Goal: Task Accomplishment & Management: Complete application form

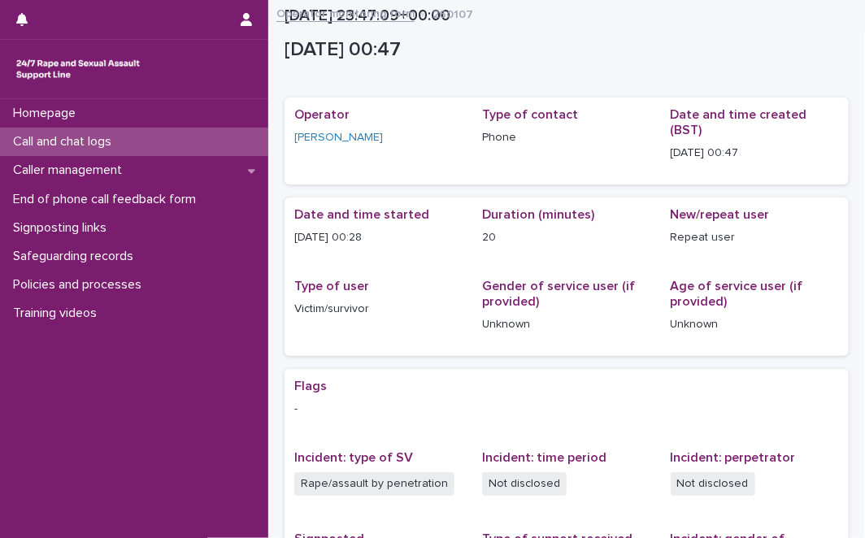
scroll to position [276, 0]
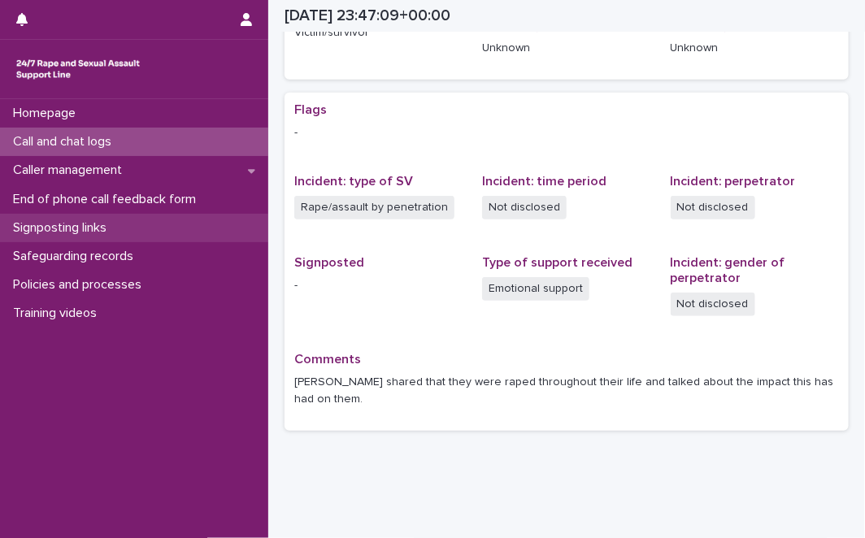
click at [113, 223] on p "Signposting links" at bounding box center [63, 227] width 113 height 15
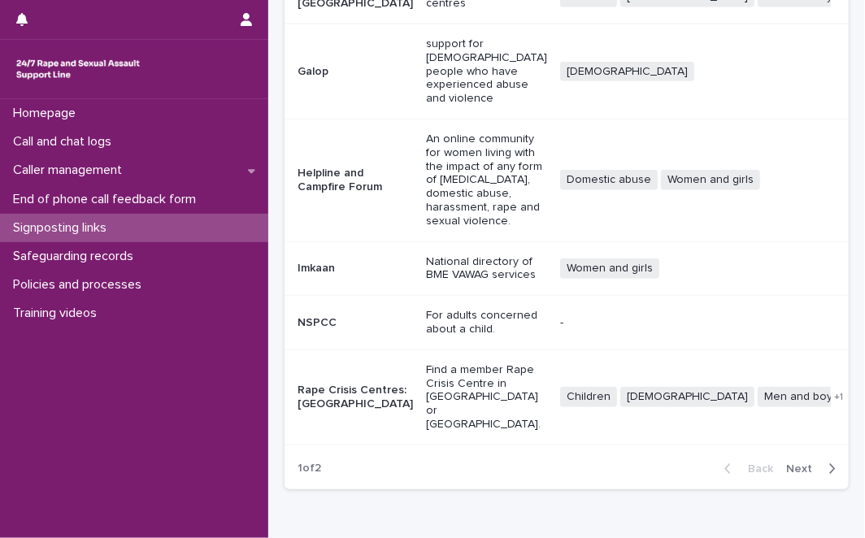
scroll to position [463, 0]
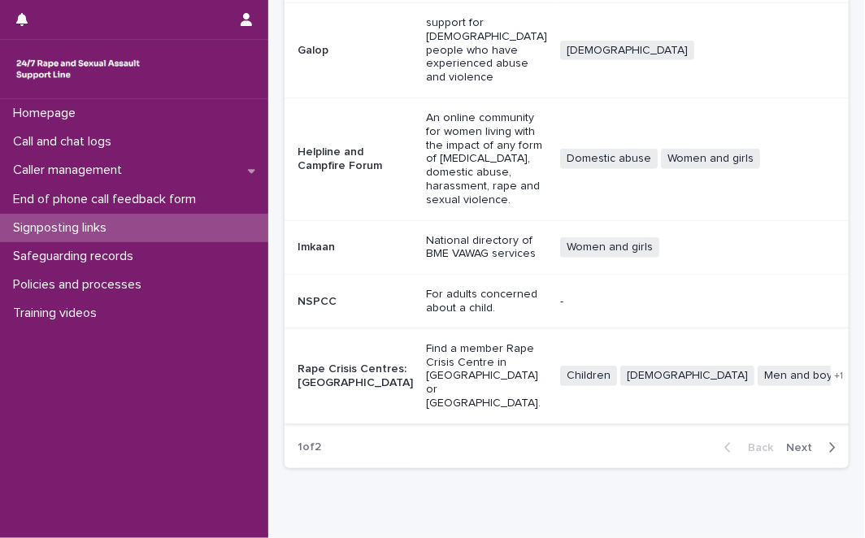
click at [858, 370] on link "Website" at bounding box center [878, 375] width 41 height 11
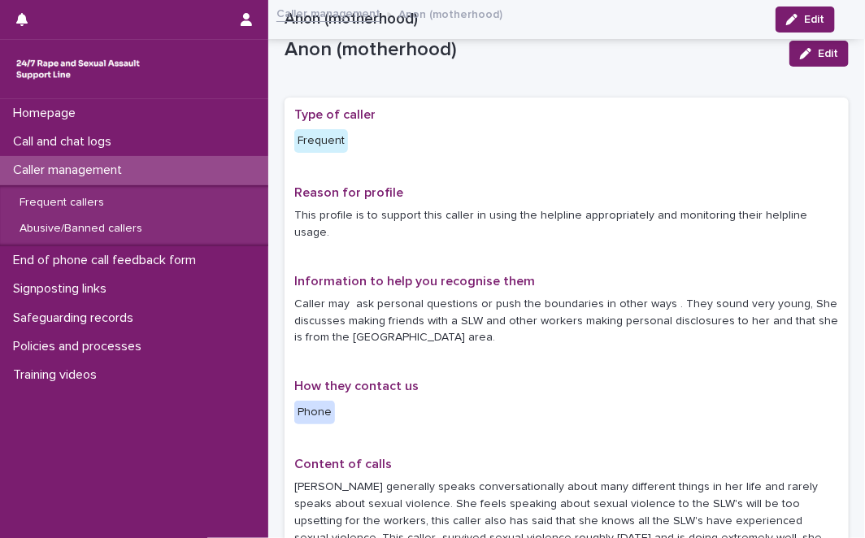
scroll to position [686, 0]
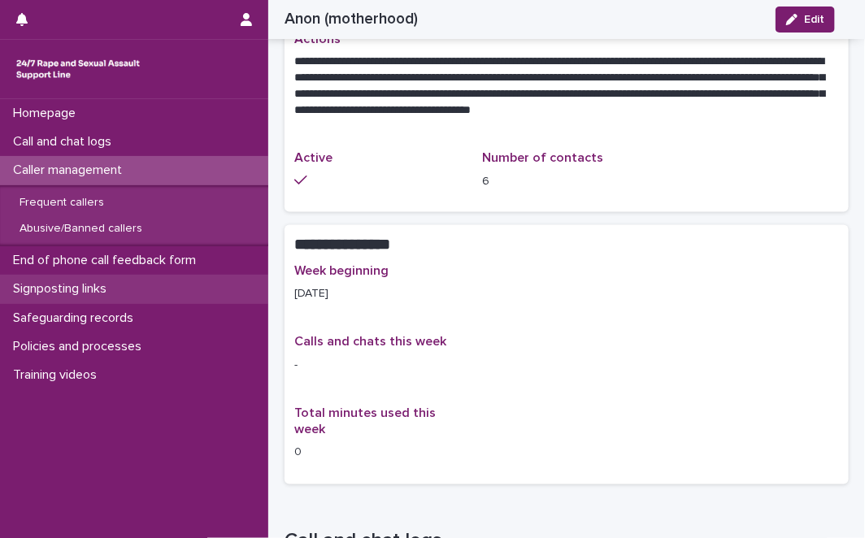
click at [159, 289] on div "Signposting links" at bounding box center [134, 289] width 268 height 28
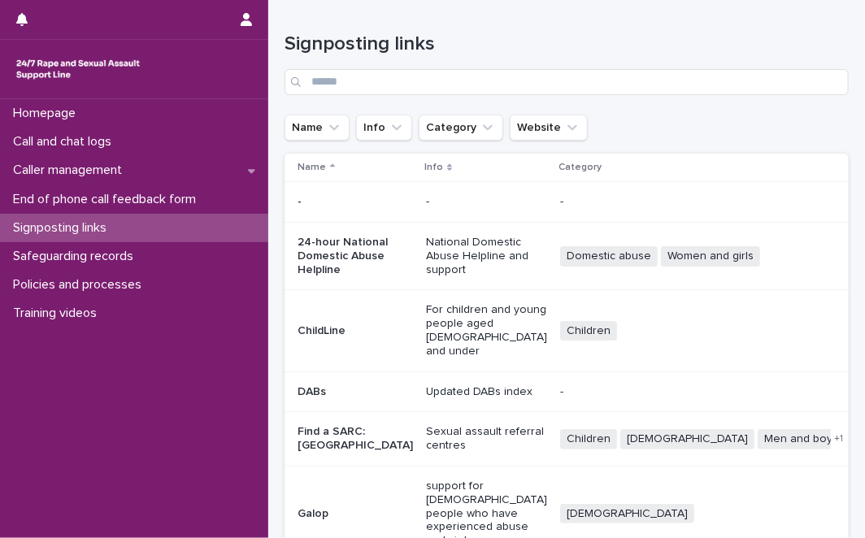
scroll to position [348, 0]
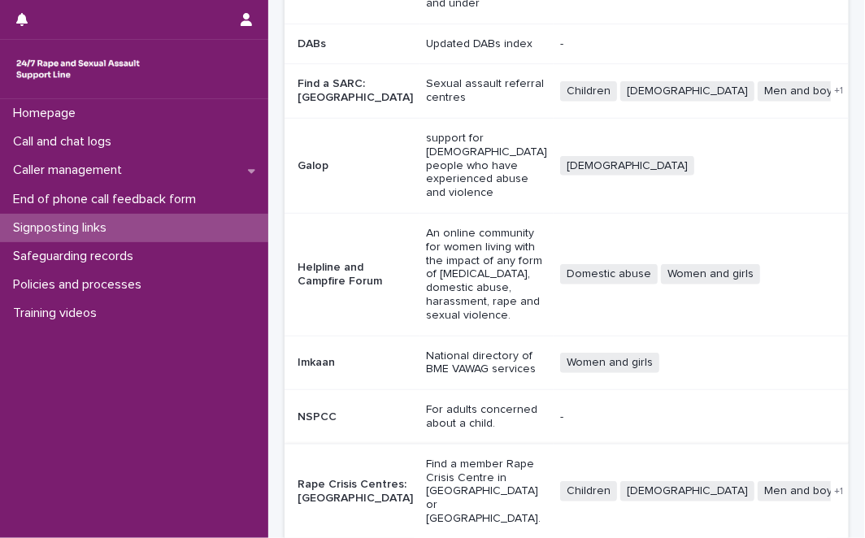
click at [858, 485] on link "Website" at bounding box center [878, 490] width 41 height 11
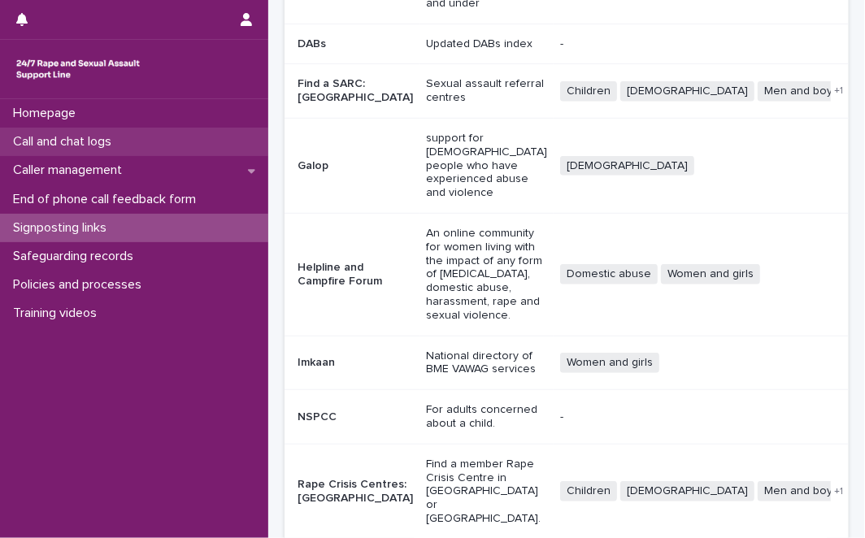
click at [137, 147] on div "Call and chat logs" at bounding box center [134, 142] width 268 height 28
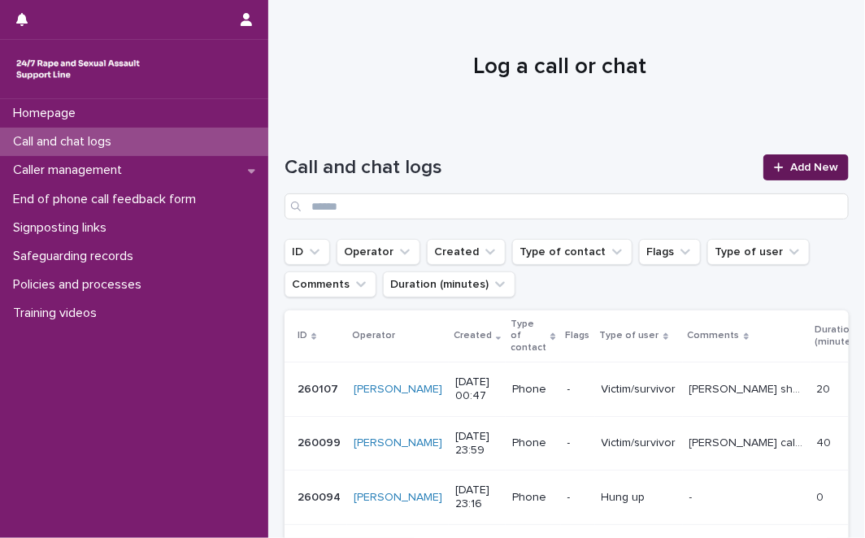
click at [781, 159] on link "Add New" at bounding box center [805, 167] width 85 height 26
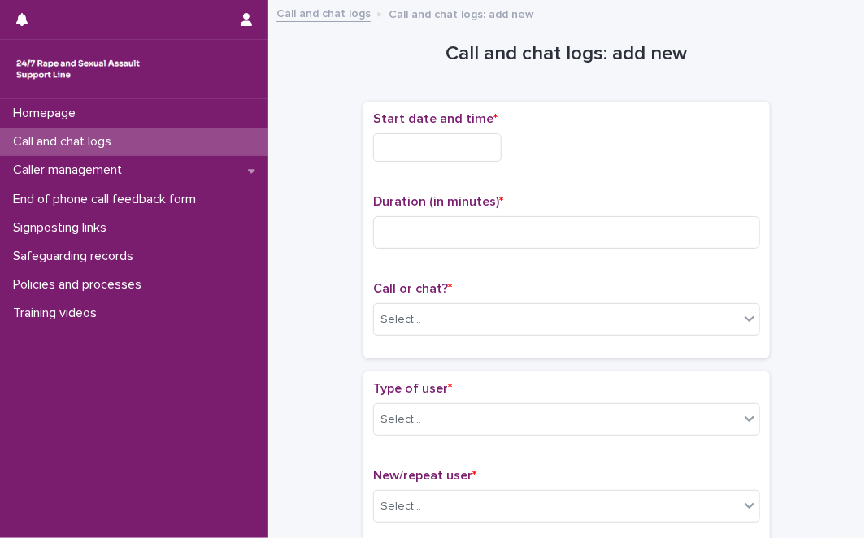
click at [489, 132] on div "Start date and time *" at bounding box center [566, 142] width 387 height 63
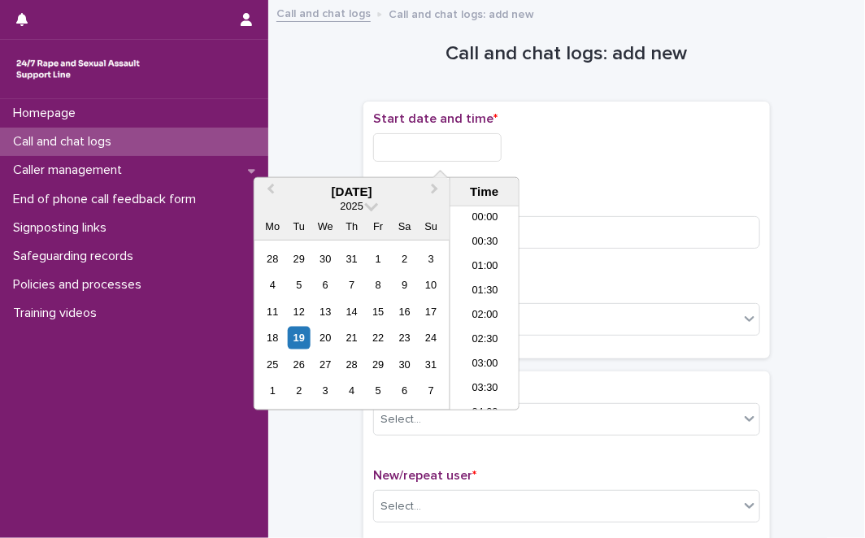
click at [480, 154] on input "text" at bounding box center [437, 147] width 128 height 28
click at [306, 344] on div "19" at bounding box center [299, 338] width 22 height 22
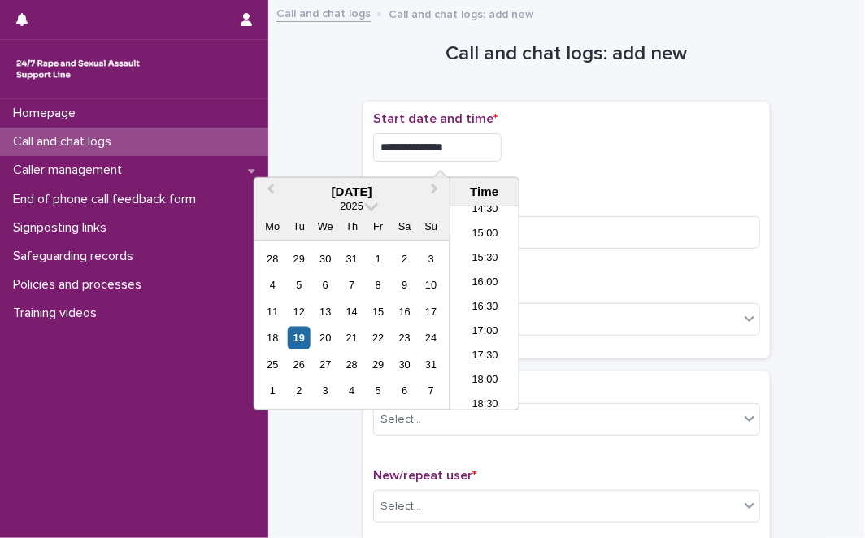
click at [499, 154] on input "**********" at bounding box center [437, 147] width 128 height 28
type input "**********"
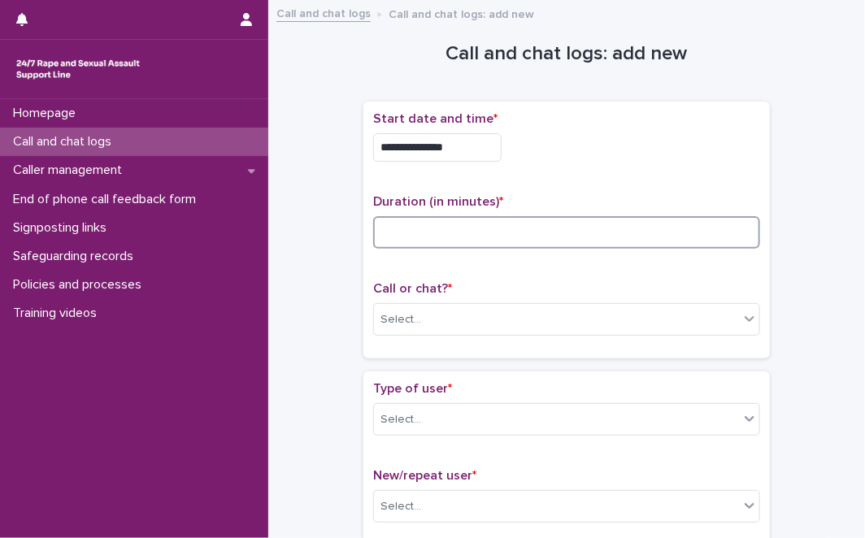
click at [538, 221] on input at bounding box center [566, 232] width 387 height 33
type input "**"
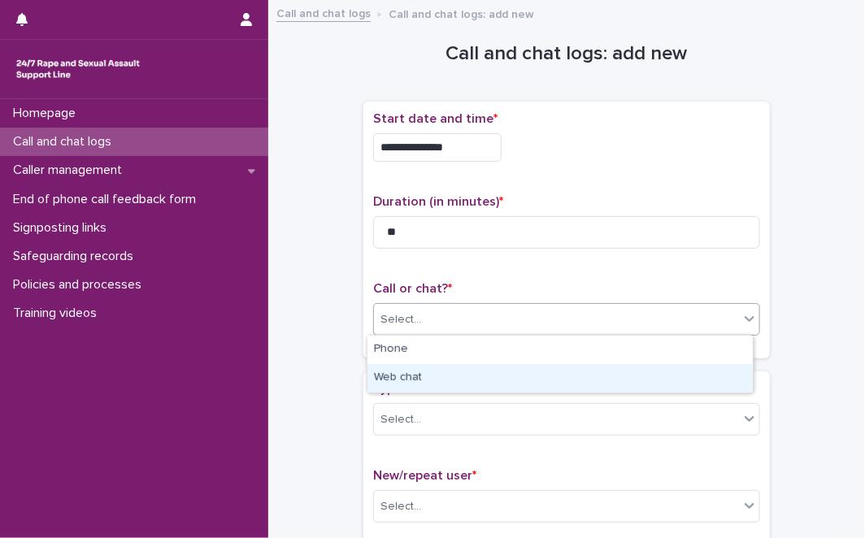
click at [502, 352] on body "**********" at bounding box center [432, 269] width 865 height 538
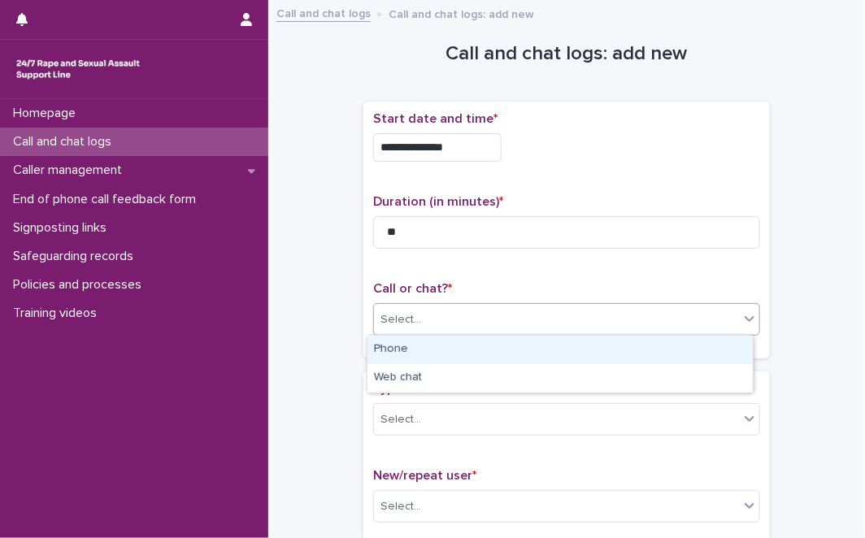
click at [502, 352] on div "Phone" at bounding box center [559, 350] width 385 height 28
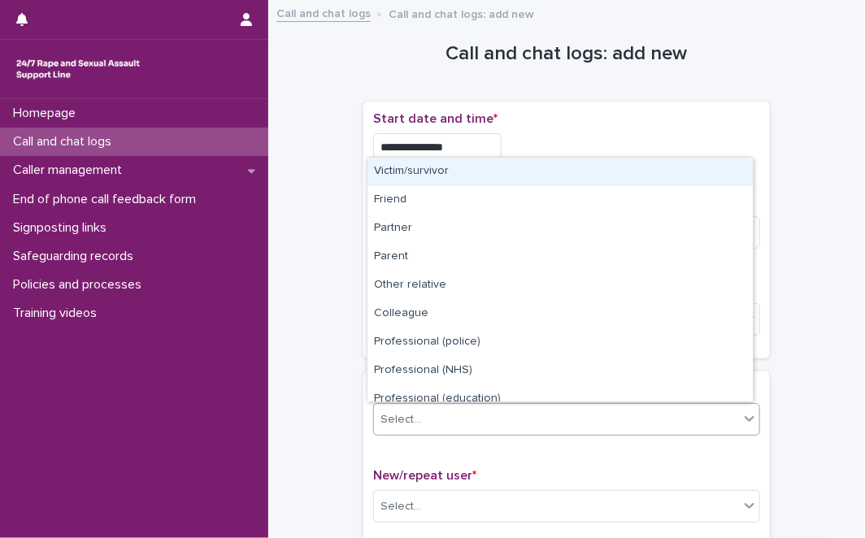
click at [494, 409] on div "Select..." at bounding box center [556, 419] width 365 height 27
click at [510, 180] on div "Victim/survivor" at bounding box center [559, 172] width 385 height 28
click at [523, 407] on div "Victim/survivor" at bounding box center [546, 419] width 345 height 27
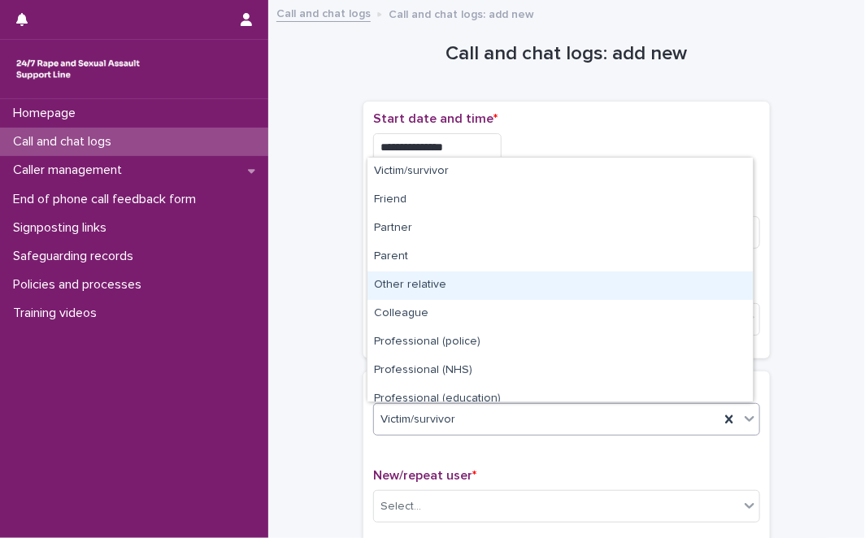
click at [467, 291] on div "Other relative" at bounding box center [559, 286] width 385 height 28
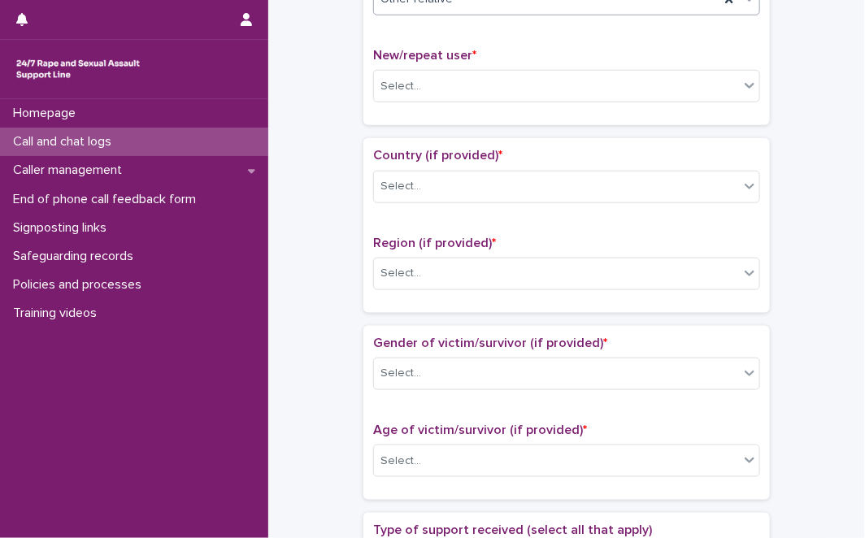
scroll to position [434, 0]
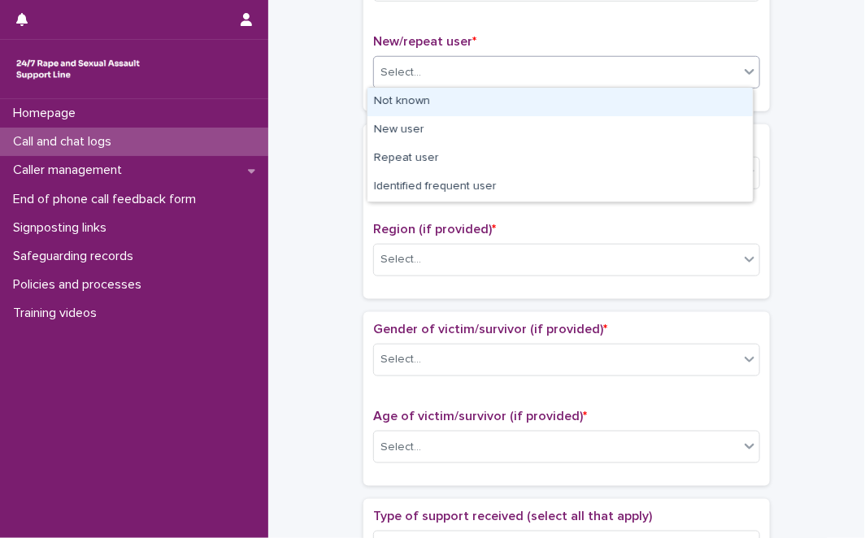
click at [741, 75] on icon at bounding box center [749, 71] width 16 height 16
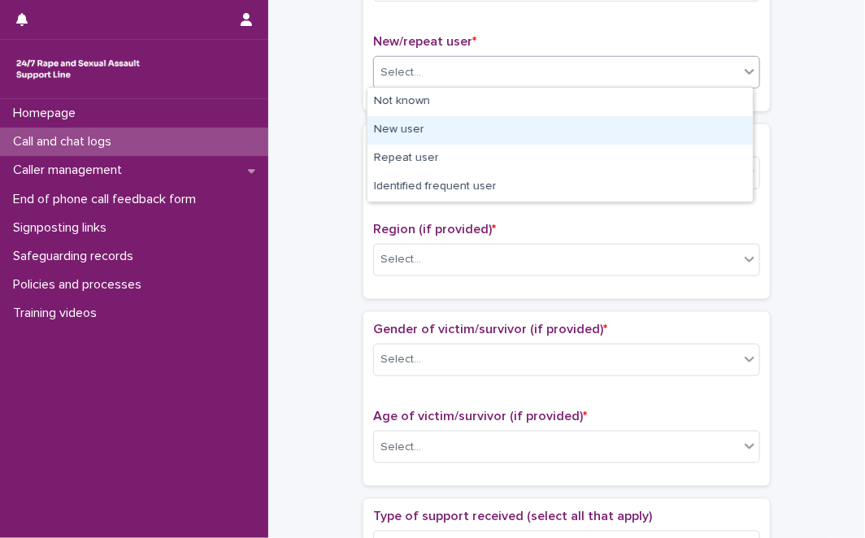
click at [645, 118] on div "New user" at bounding box center [559, 130] width 385 height 28
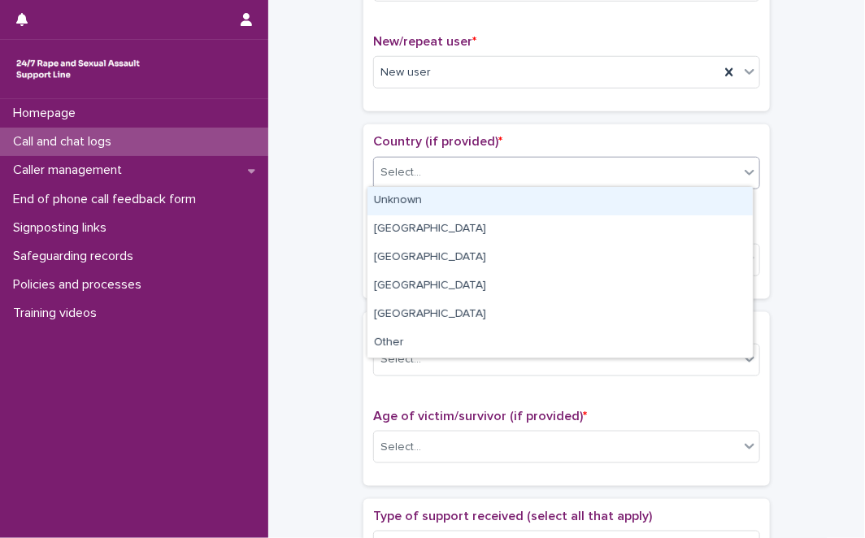
click at [567, 224] on body "**********" at bounding box center [432, 269] width 865 height 538
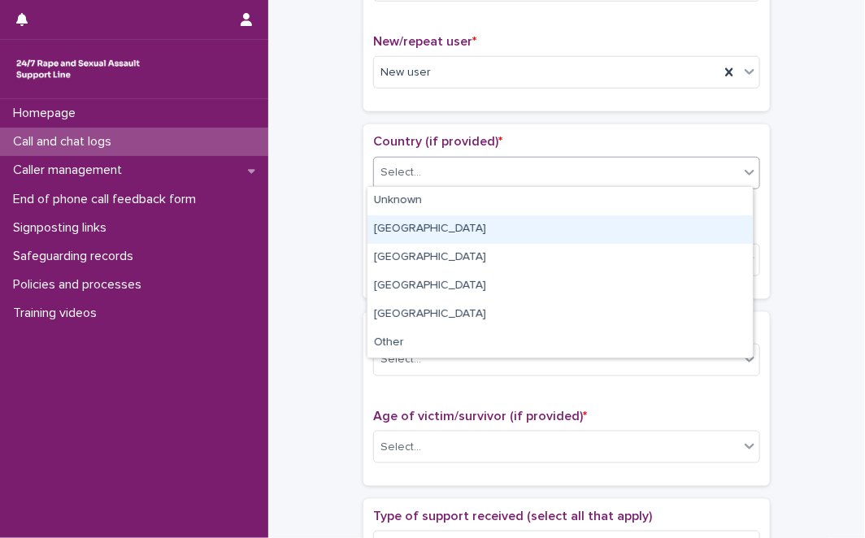
click at [567, 224] on div "England" at bounding box center [559, 229] width 385 height 28
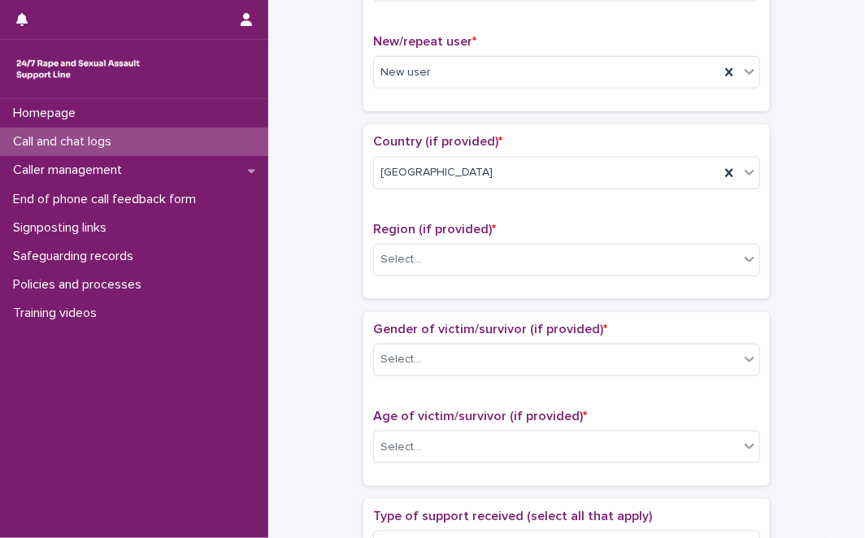
click at [529, 277] on div "Region (if provided) * Select..." at bounding box center [566, 255] width 387 height 67
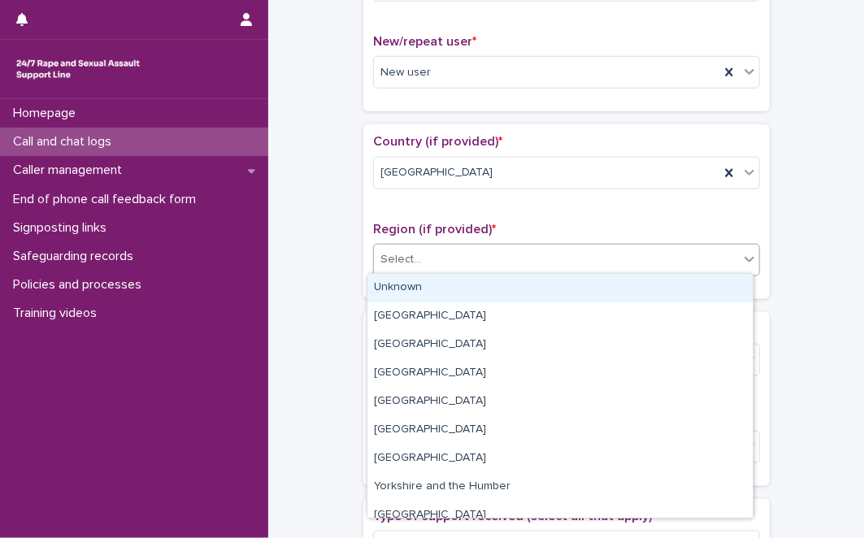
click at [545, 260] on div "Select..." at bounding box center [556, 259] width 365 height 27
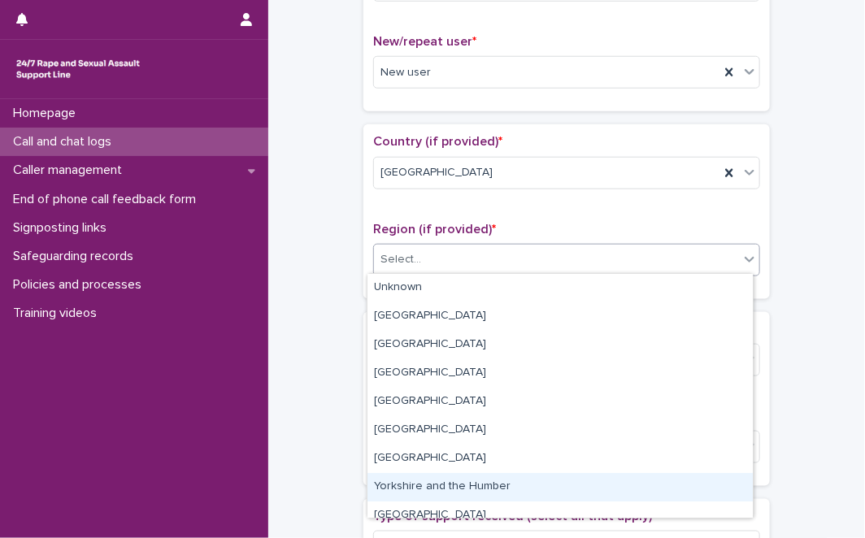
click at [537, 480] on div "Yorkshire and the Humber" at bounding box center [559, 487] width 385 height 28
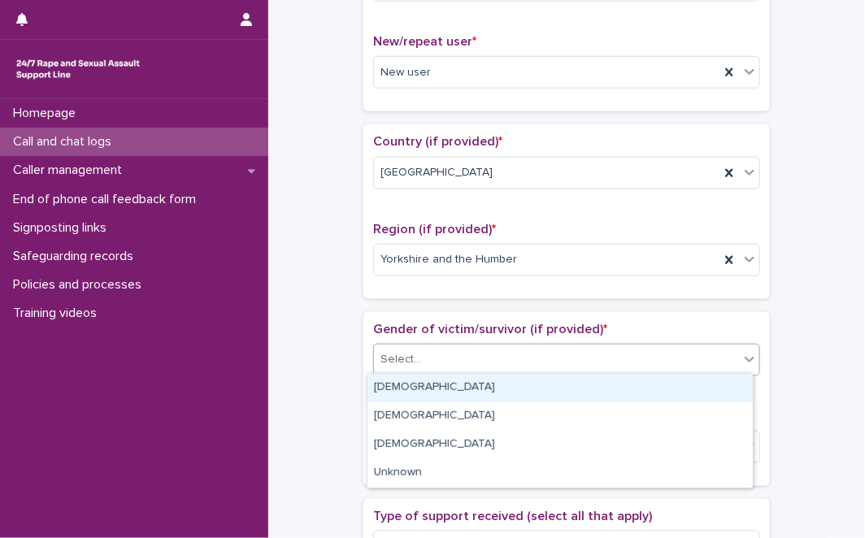
click at [481, 358] on div "Select..." at bounding box center [556, 359] width 365 height 27
click at [453, 398] on div "Female" at bounding box center [559, 388] width 385 height 28
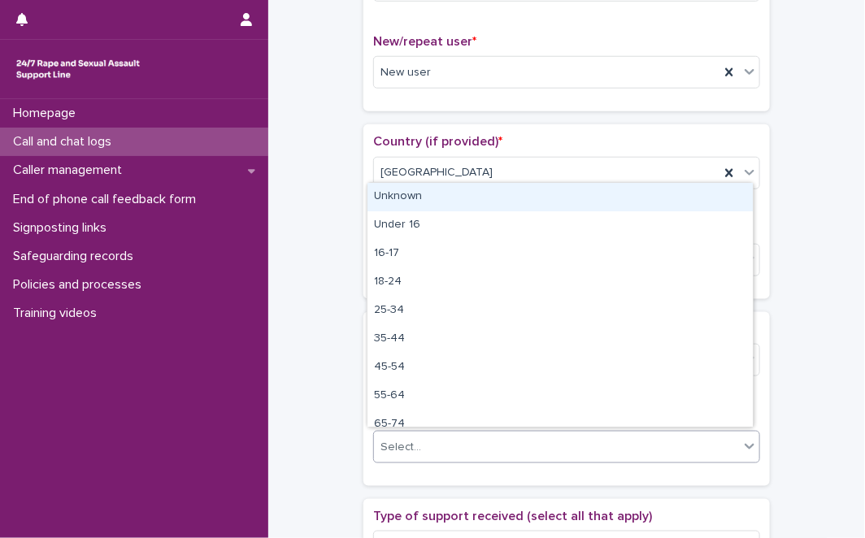
click at [439, 455] on div "Select..." at bounding box center [556, 447] width 365 height 27
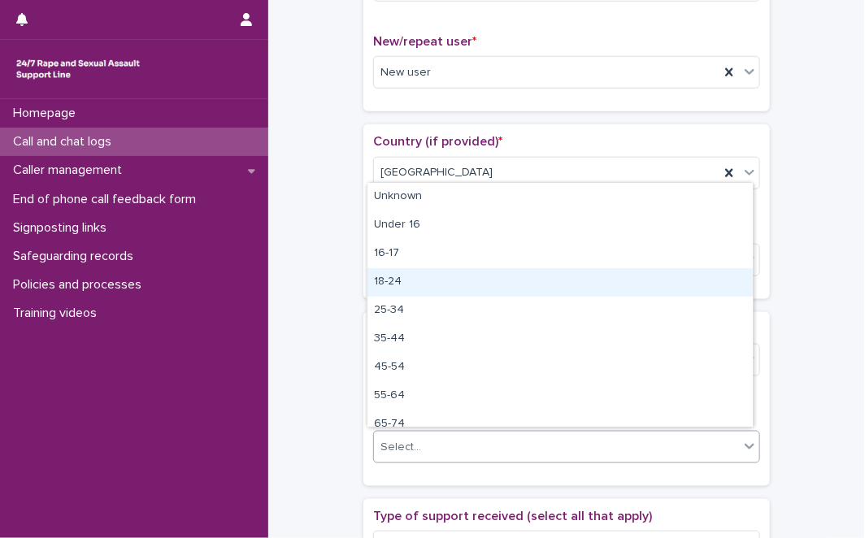
click at [477, 289] on div "18-24" at bounding box center [559, 282] width 385 height 28
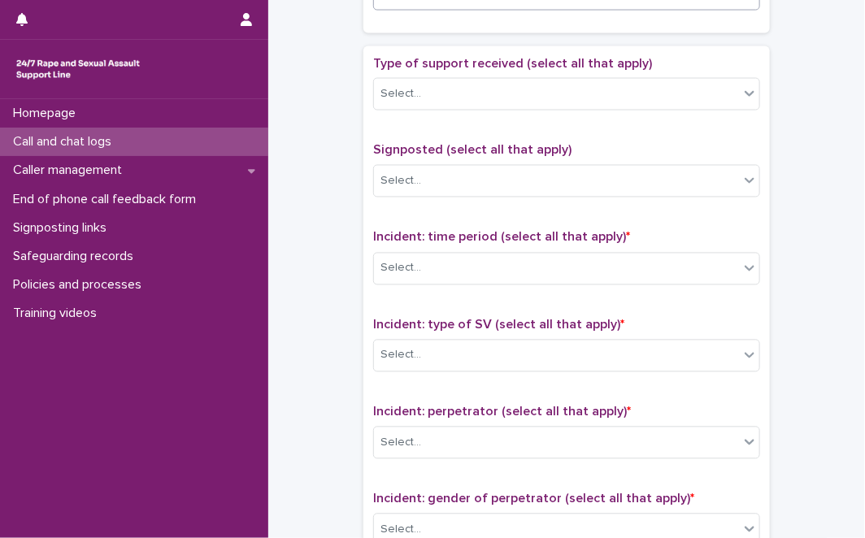
scroll to position [901, 0]
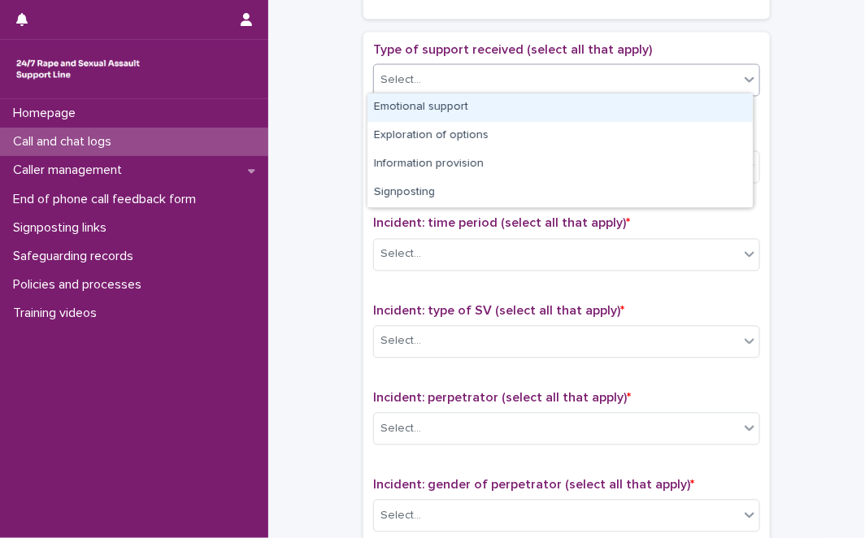
click at [702, 85] on div "Select..." at bounding box center [556, 80] width 365 height 27
click at [645, 120] on div "Emotional support" at bounding box center [559, 107] width 385 height 28
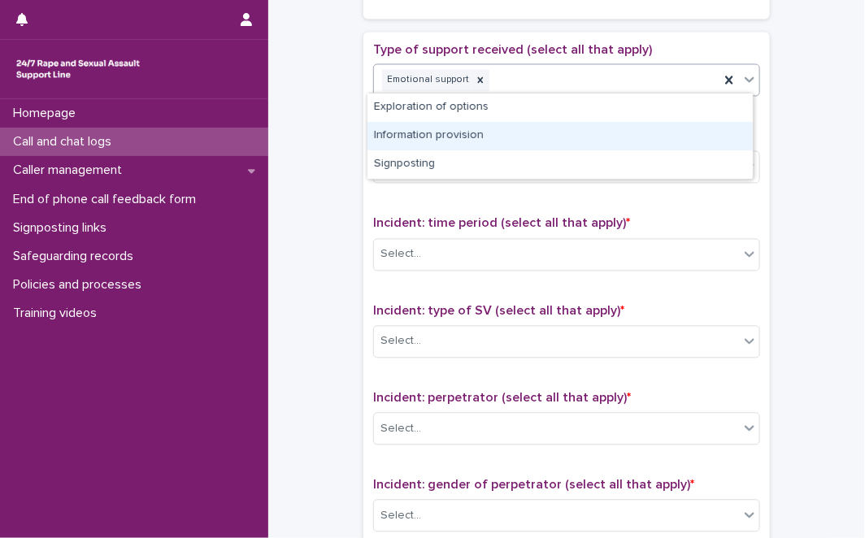
drag, startPoint x: 737, startPoint y: 79, endPoint x: 650, endPoint y: 146, distance: 109.4
click at [650, 146] on body "**********" at bounding box center [432, 269] width 865 height 538
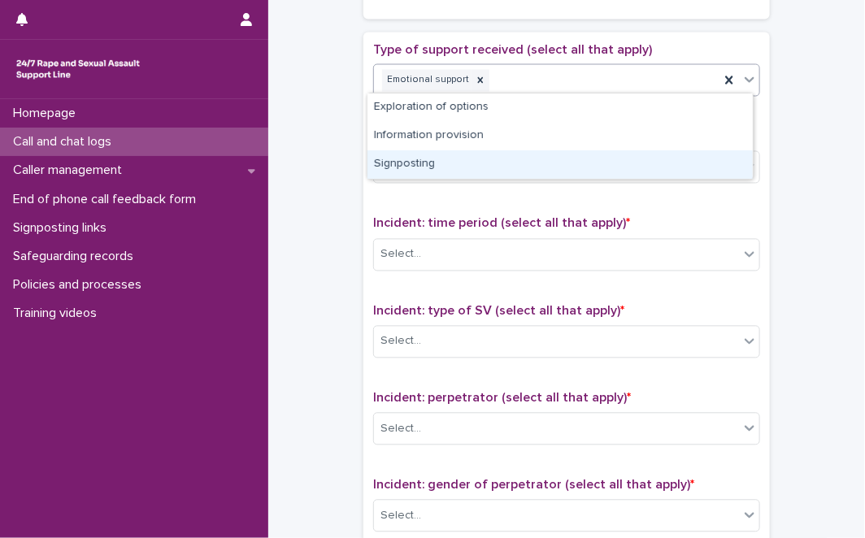
click at [645, 163] on div "Signposting" at bounding box center [559, 164] width 385 height 28
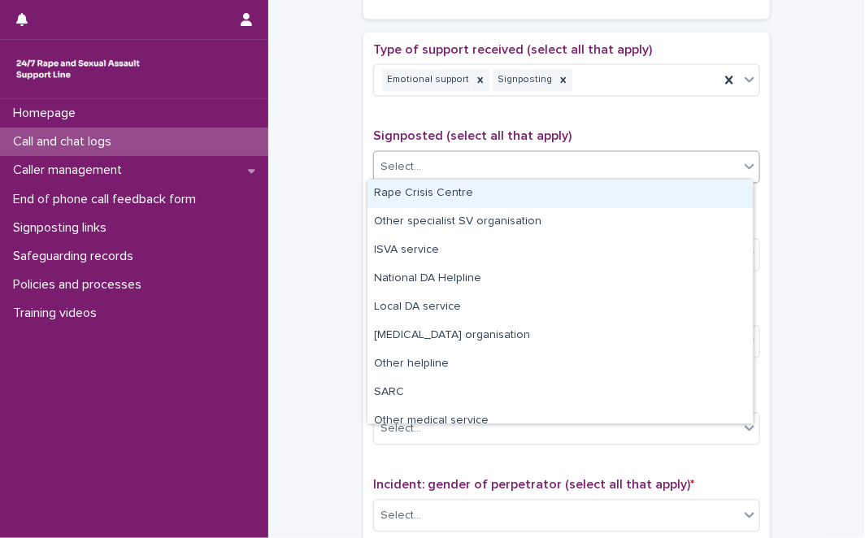
click at [645, 163] on div "Select..." at bounding box center [556, 167] width 365 height 27
click at [605, 195] on div "Rape Crisis Centre" at bounding box center [559, 194] width 385 height 28
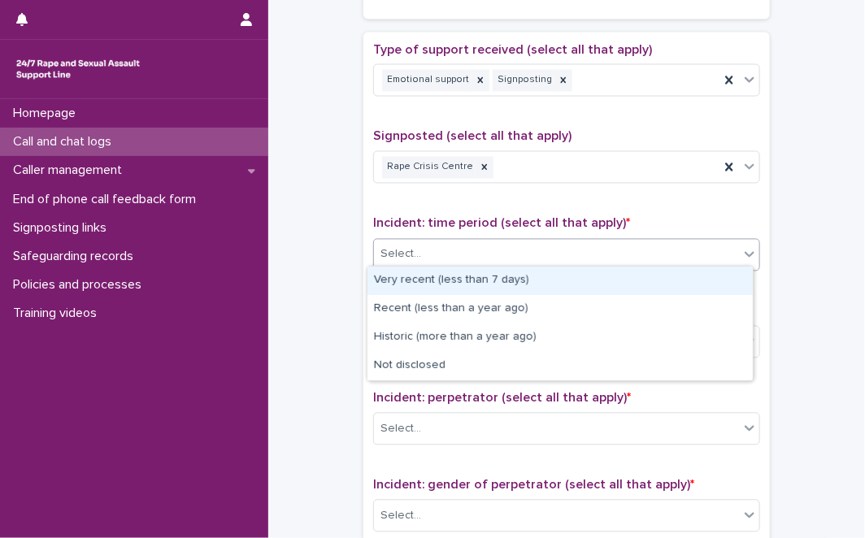
click at [552, 241] on div "Select..." at bounding box center [556, 254] width 365 height 27
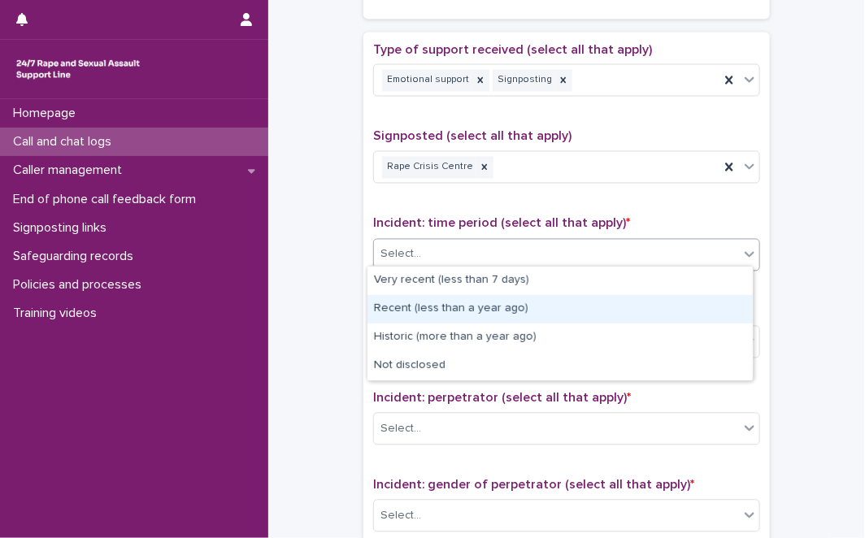
click at [508, 312] on div "Recent (less than a year ago)" at bounding box center [559, 309] width 385 height 28
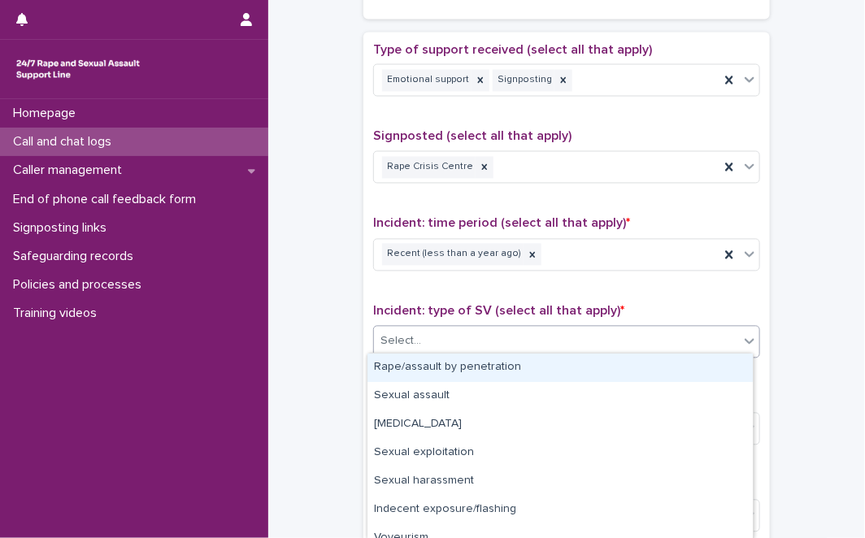
click at [503, 328] on div "Select..." at bounding box center [556, 341] width 365 height 27
click at [478, 369] on div "Rape/assault by penetration" at bounding box center [559, 368] width 385 height 28
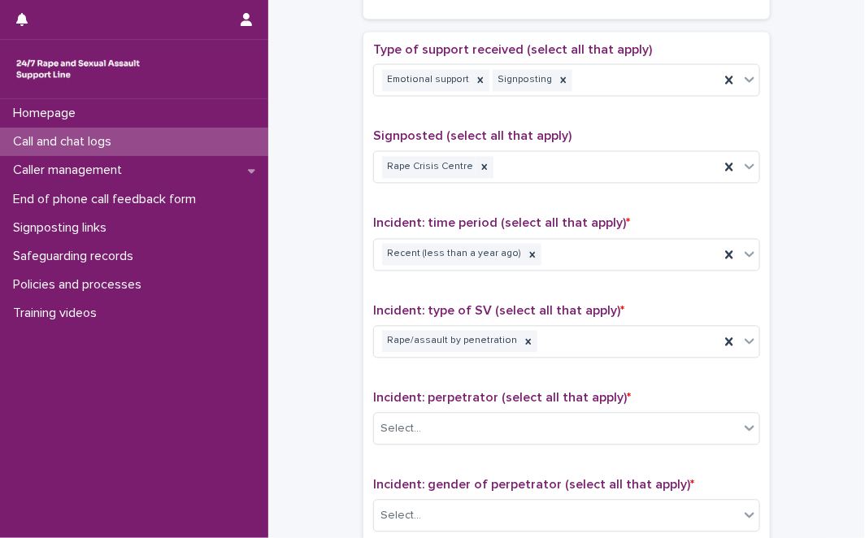
click at [644, 405] on div "Incident: perpetrator (select all that apply) * Select..." at bounding box center [566, 424] width 387 height 67
drag, startPoint x: 629, startPoint y: 442, endPoint x: 635, endPoint y: 431, distance: 12.7
click at [635, 431] on div "Incident: perpetrator (select all that apply) * Select..." at bounding box center [566, 424] width 387 height 67
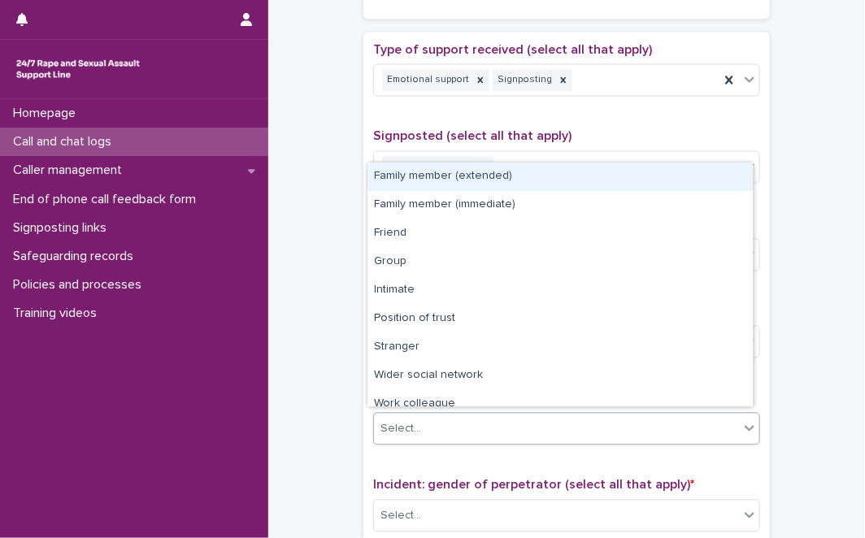
click at [635, 431] on div "Select..." at bounding box center [556, 429] width 365 height 27
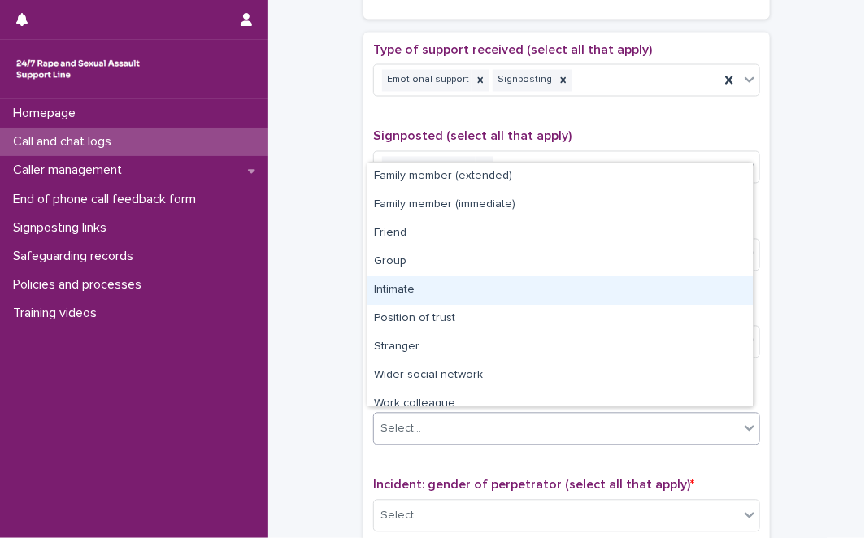
scroll to position [69, 0]
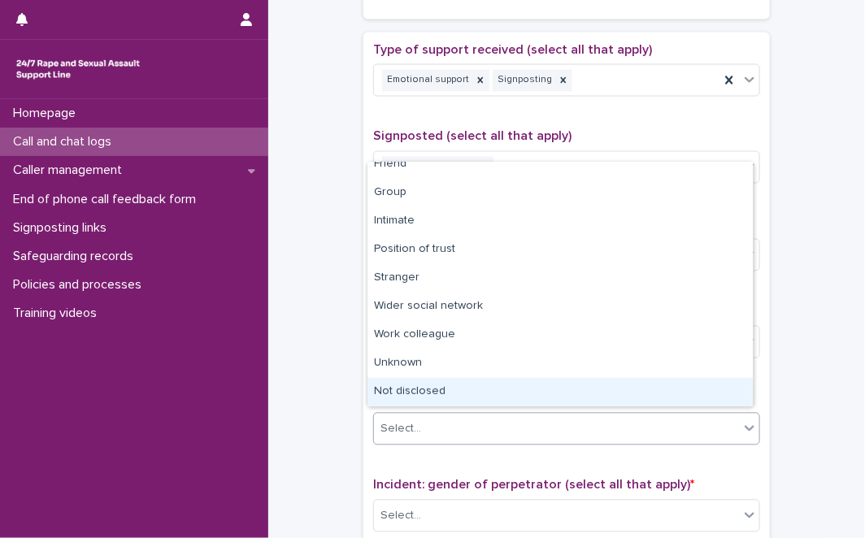
click at [664, 391] on div "Not disclosed" at bounding box center [559, 392] width 385 height 28
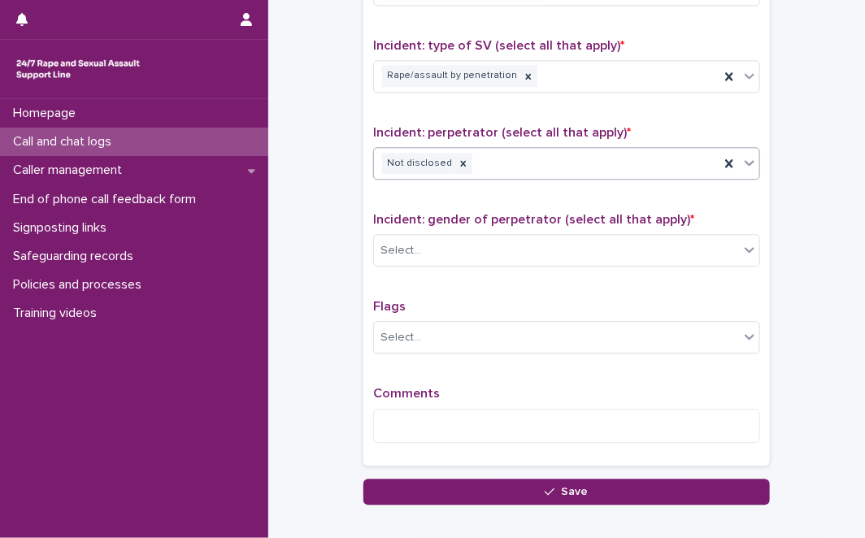
scroll to position [1195, 0]
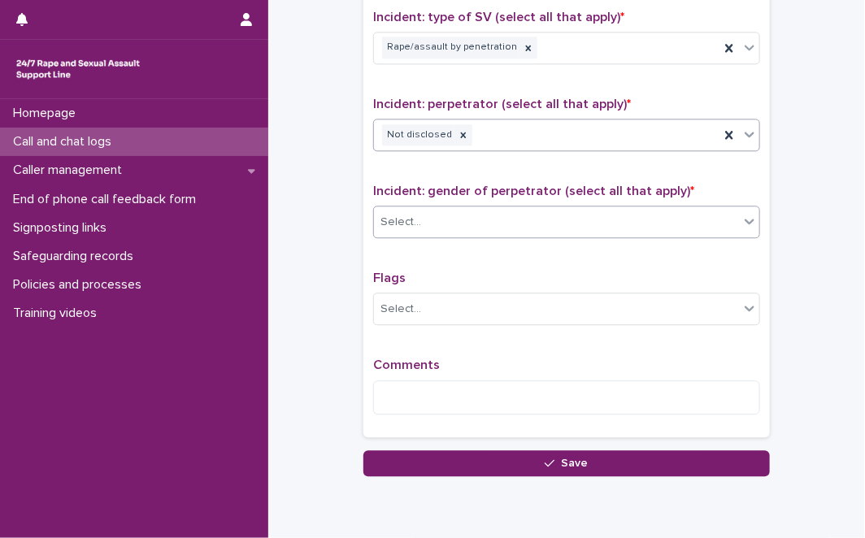
click at [671, 220] on div "Select..." at bounding box center [556, 222] width 365 height 27
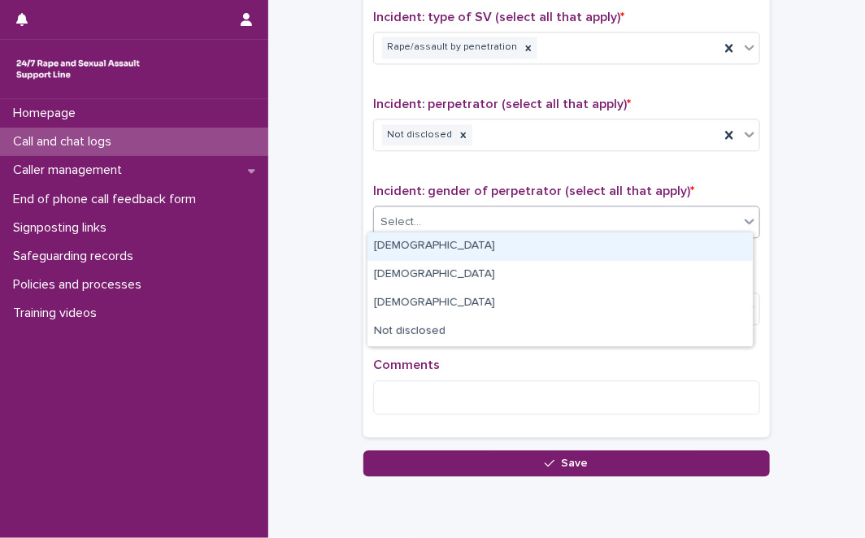
click at [589, 245] on div "Male" at bounding box center [559, 246] width 385 height 28
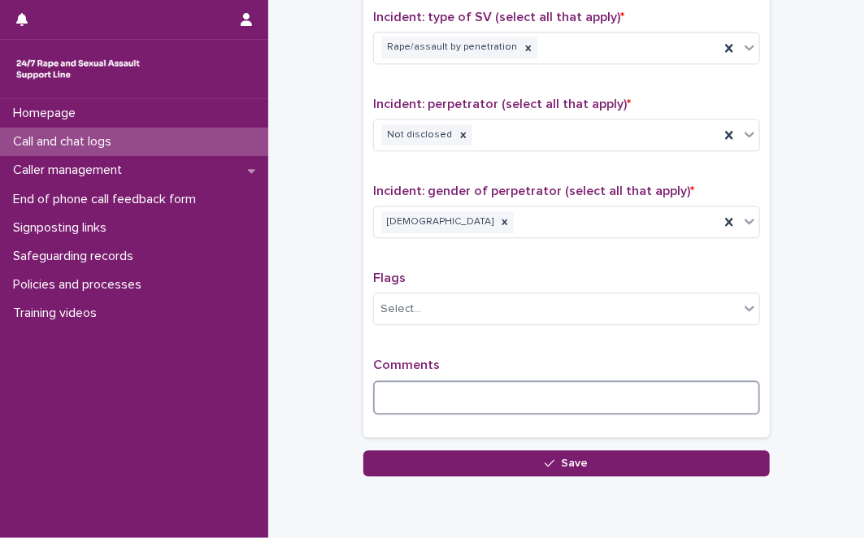
click at [477, 406] on textarea at bounding box center [566, 397] width 387 height 34
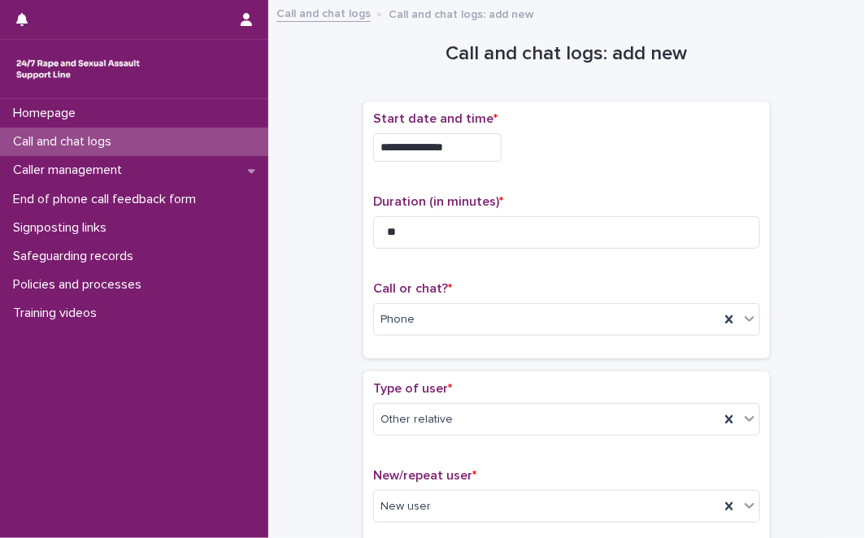
scroll to position [1280, 0]
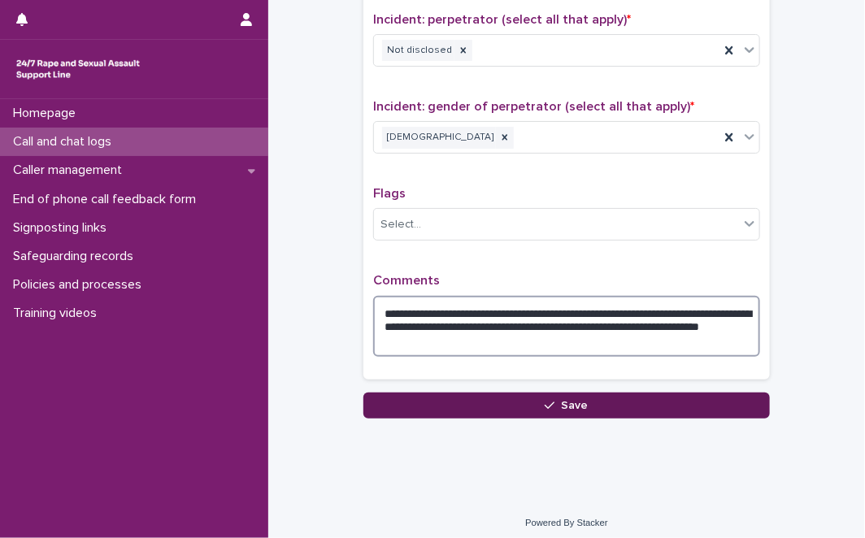
type textarea "**********"
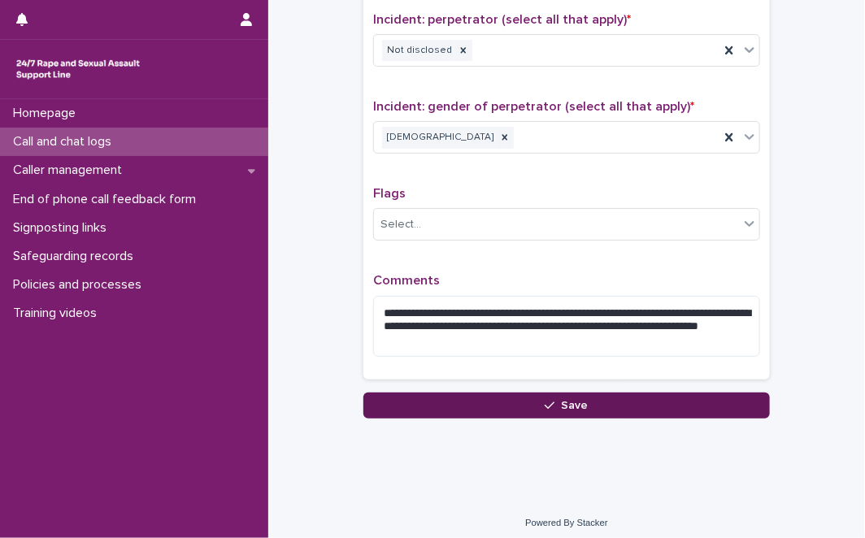
click at [742, 400] on button "Save" at bounding box center [566, 406] width 406 height 26
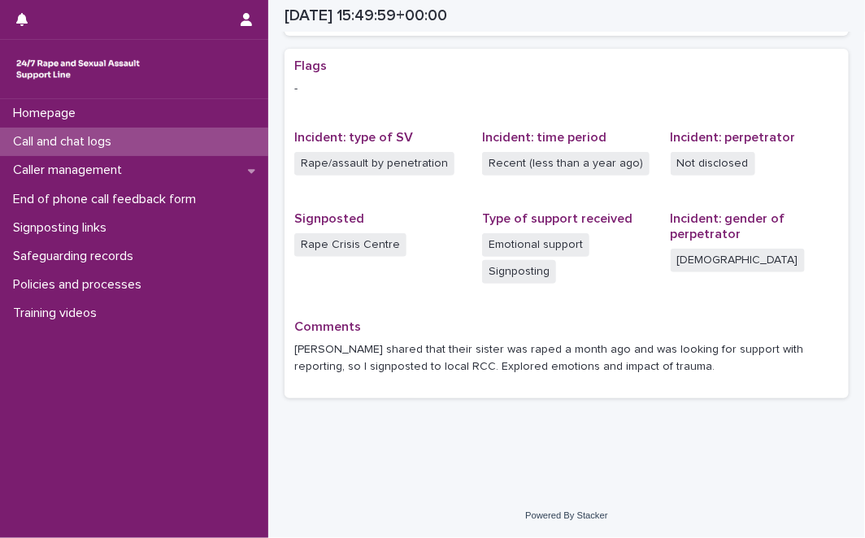
scroll to position [304, 0]
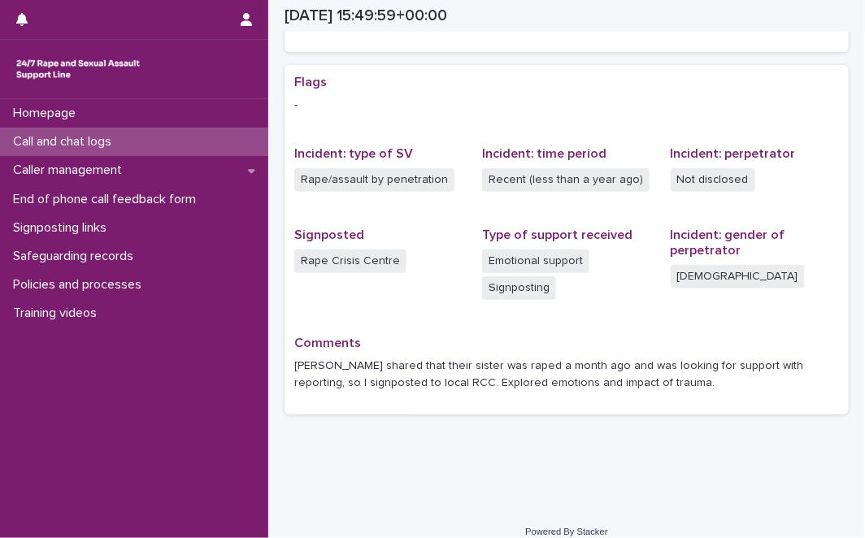
click at [141, 142] on div "Call and chat logs" at bounding box center [134, 142] width 268 height 28
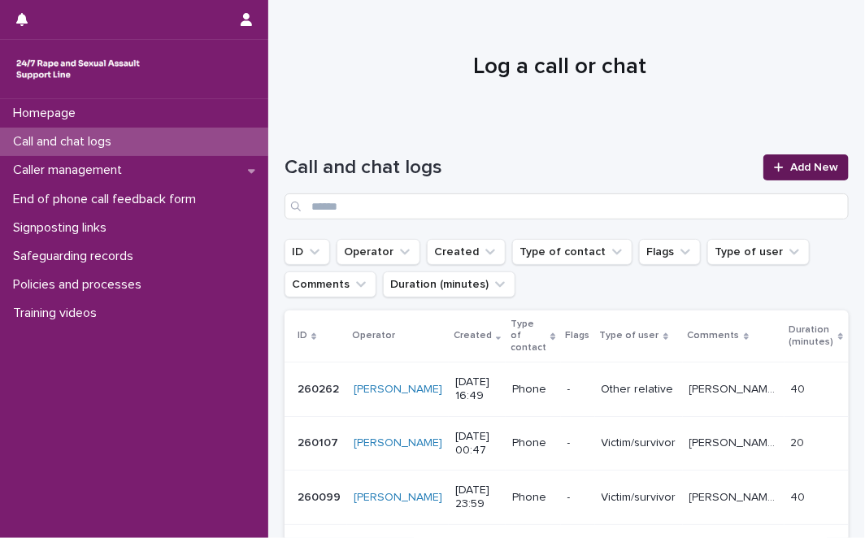
click at [790, 168] on span "Add New" at bounding box center [814, 167] width 48 height 11
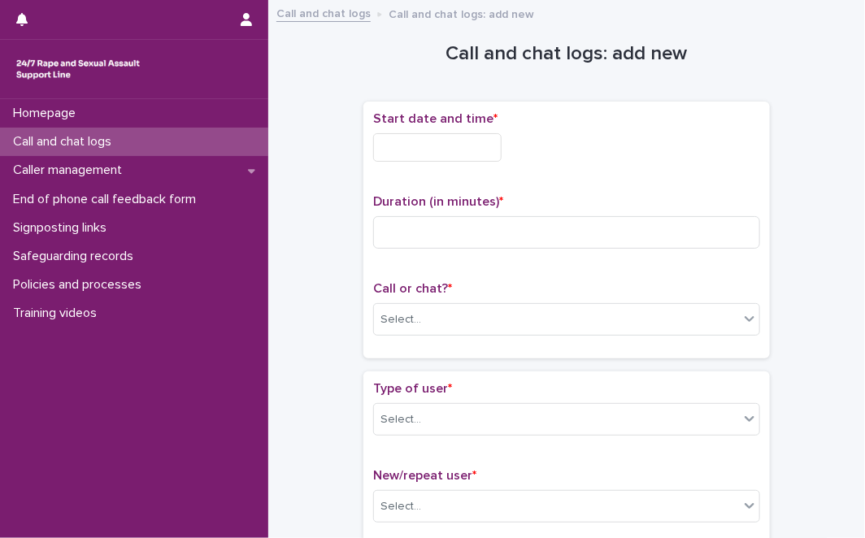
click at [375, 147] on input "text" at bounding box center [437, 147] width 128 height 28
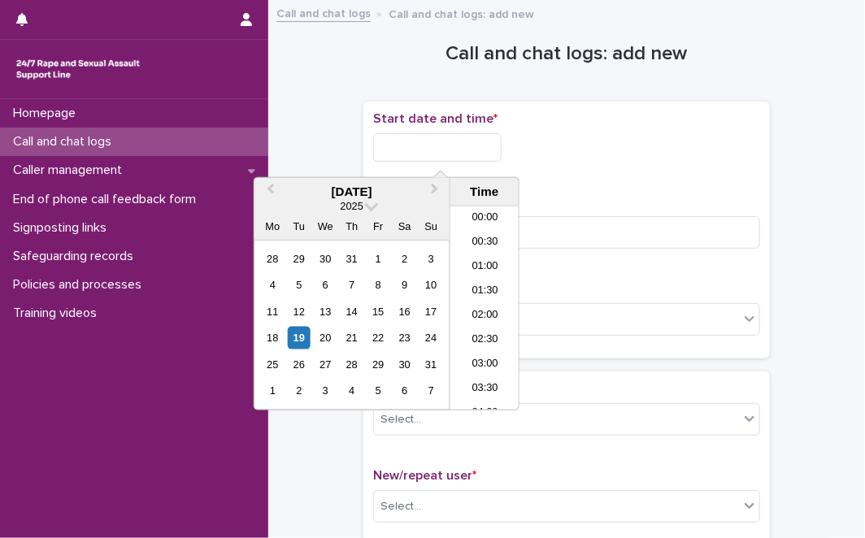
scroll to position [739, 0]
click at [302, 339] on div "19" at bounding box center [299, 338] width 22 height 22
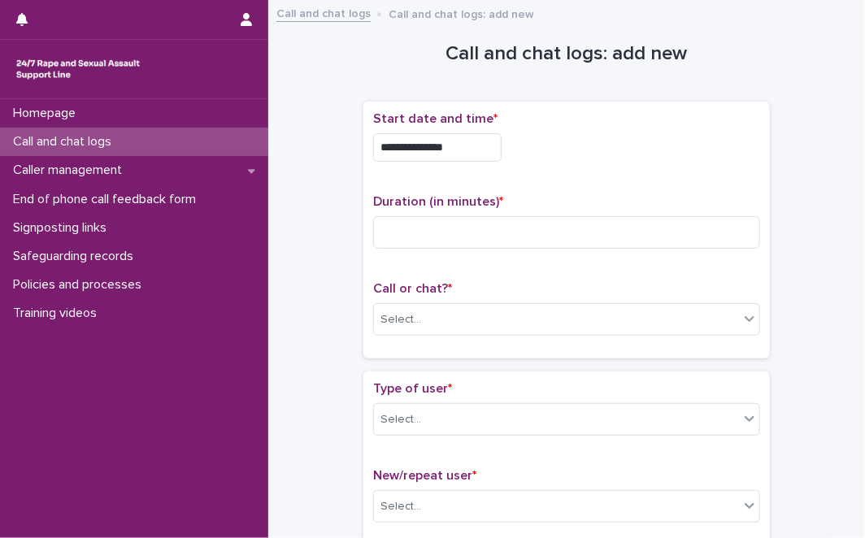
click at [499, 162] on div "**********" at bounding box center [566, 142] width 387 height 63
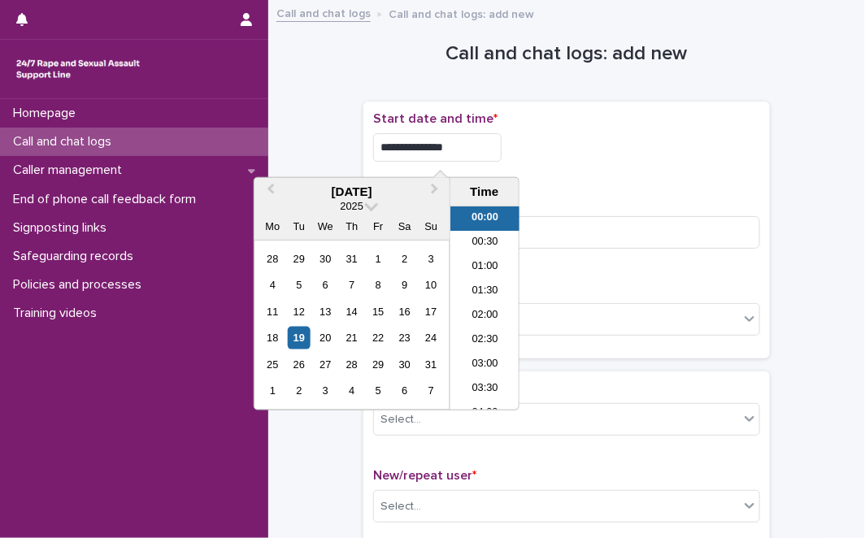
click at [499, 156] on input "**********" at bounding box center [437, 147] width 128 height 28
type input "**********"
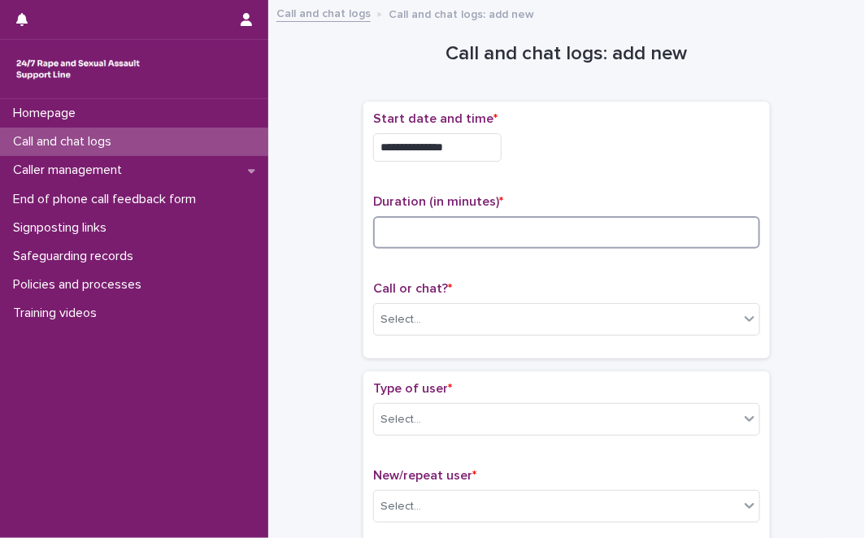
click at [589, 224] on input at bounding box center [566, 232] width 387 height 33
type input "**"
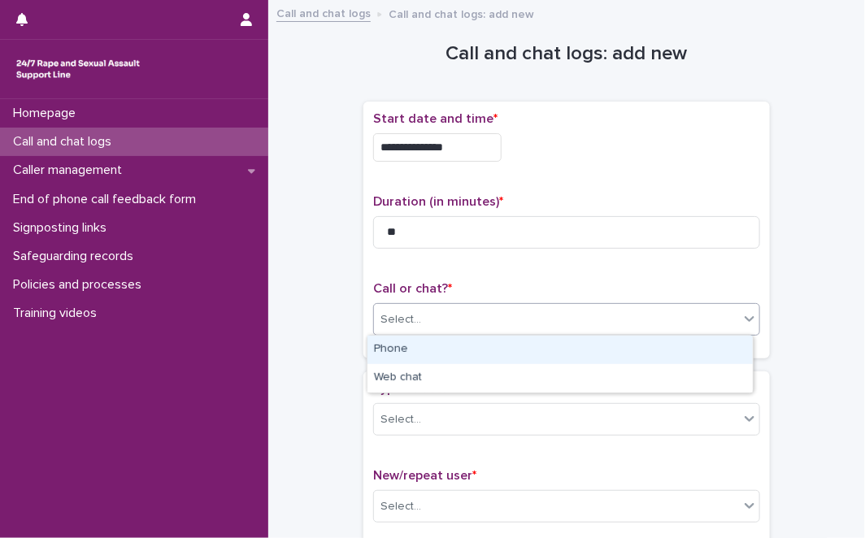
click at [451, 324] on div "Select..." at bounding box center [556, 319] width 365 height 27
click at [447, 341] on div "Phone" at bounding box center [559, 350] width 385 height 28
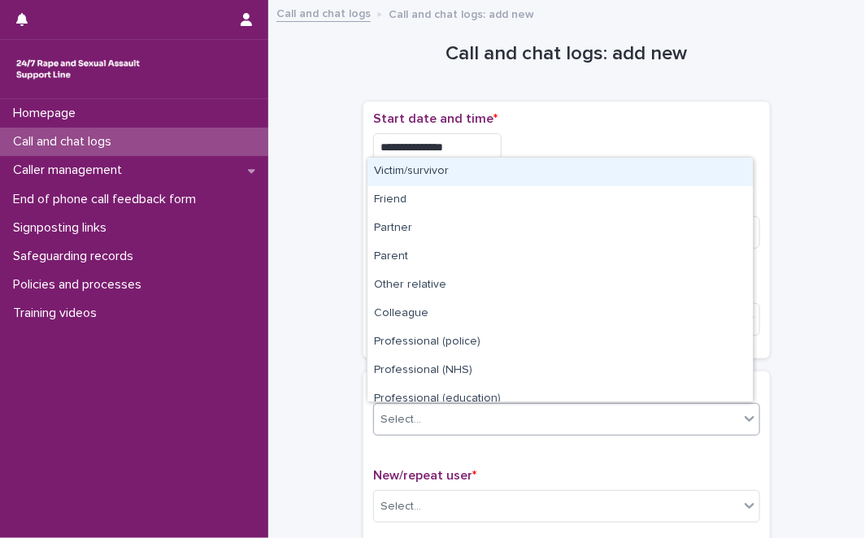
click at [422, 431] on div "Select..." at bounding box center [556, 419] width 365 height 27
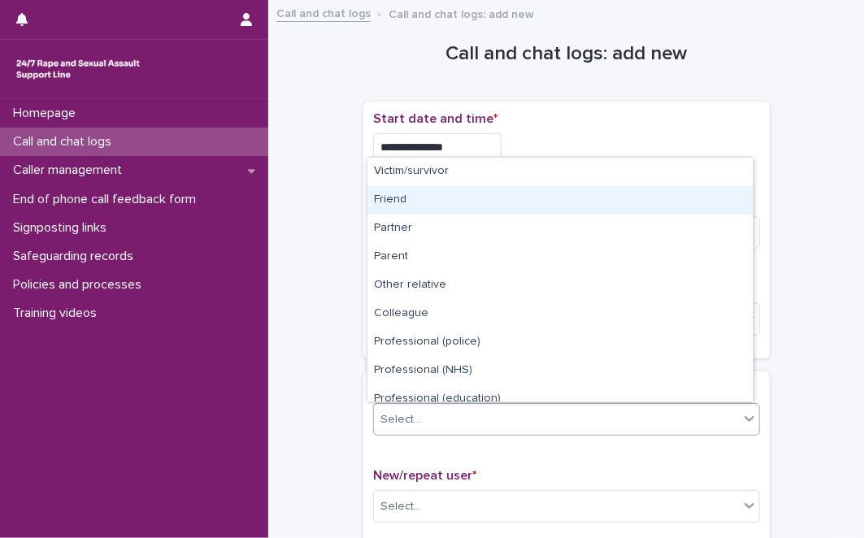
click at [538, 196] on div "Friend" at bounding box center [559, 200] width 385 height 28
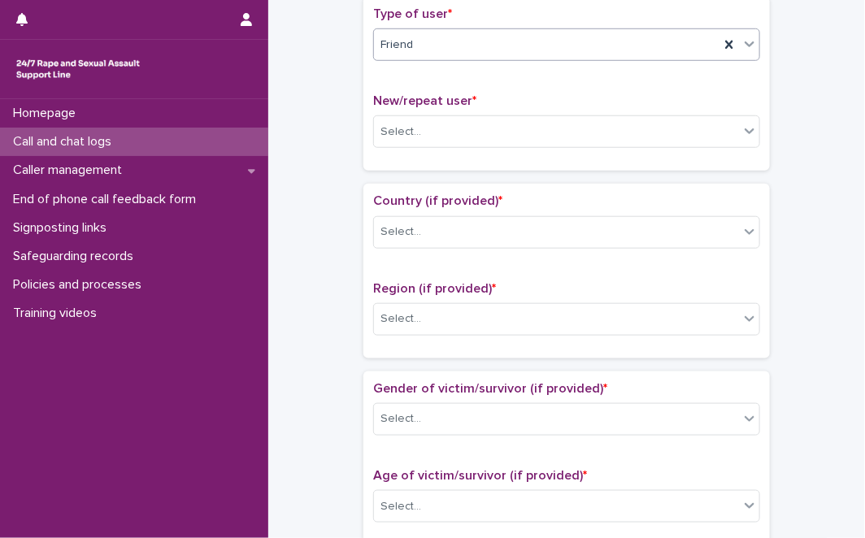
scroll to position [377, 0]
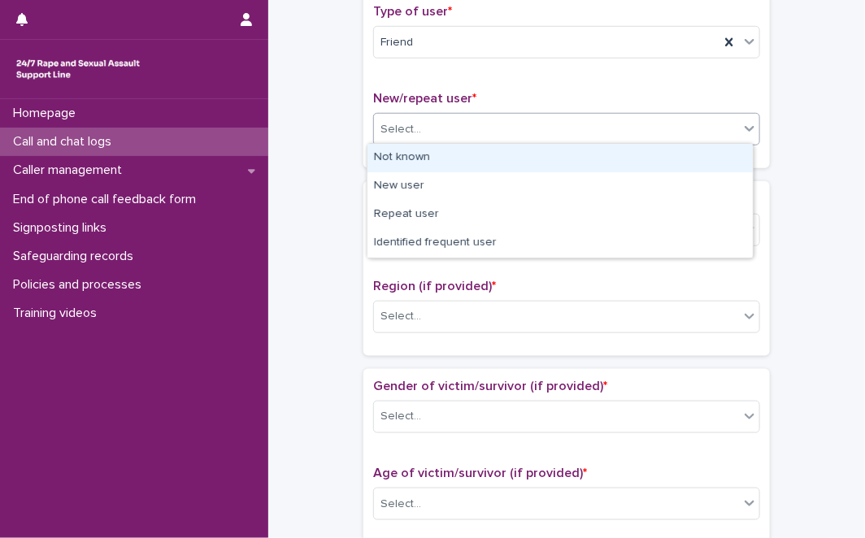
click at [742, 137] on div at bounding box center [750, 128] width 20 height 29
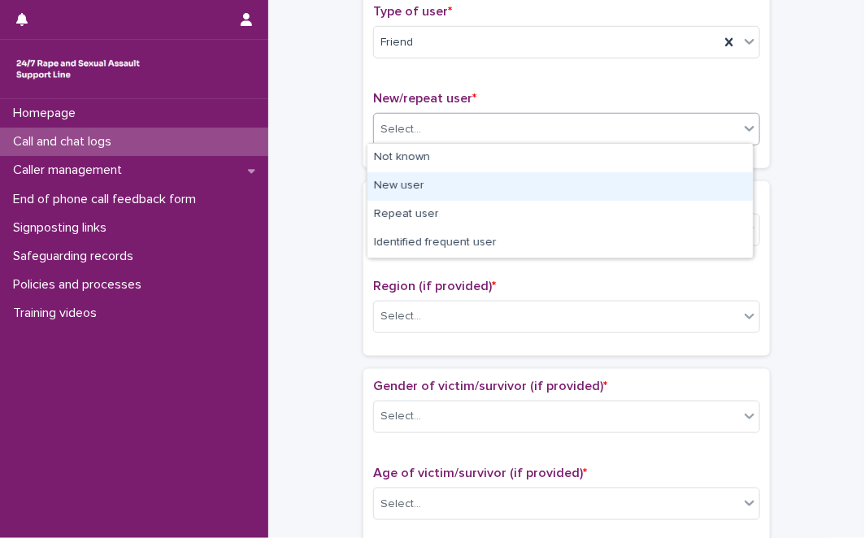
drag, startPoint x: 681, startPoint y: 171, endPoint x: 660, endPoint y: 191, distance: 29.3
click at [660, 191] on div "New user" at bounding box center [559, 186] width 385 height 28
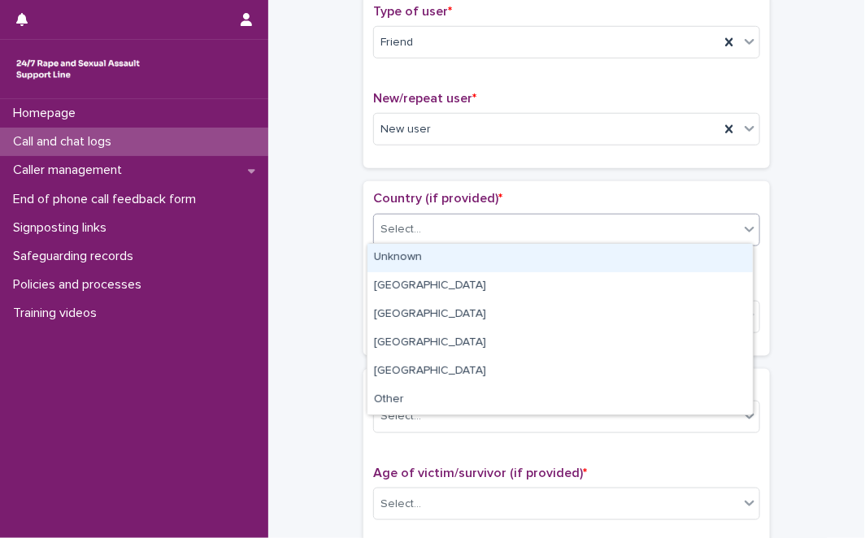
click at [567, 232] on div "Select..." at bounding box center [556, 229] width 365 height 27
click at [529, 261] on div "Unknown" at bounding box center [559, 258] width 385 height 28
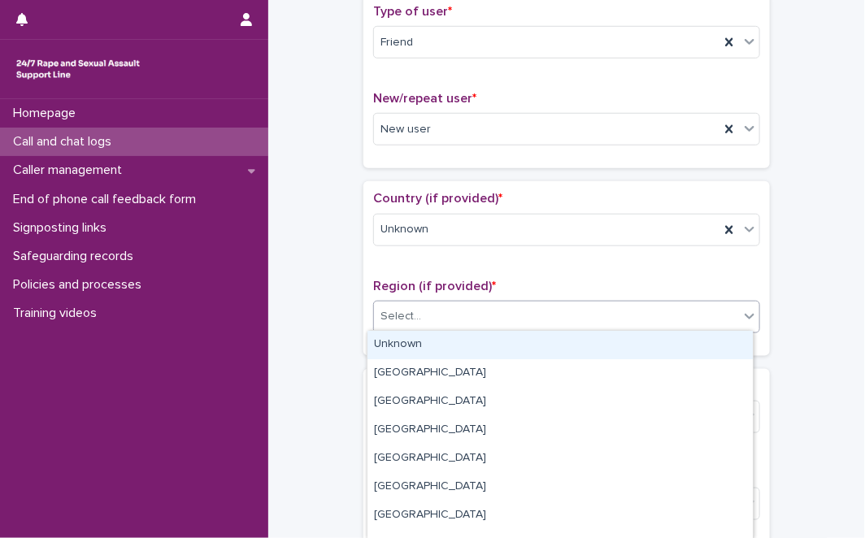
drag, startPoint x: 480, startPoint y: 304, endPoint x: 441, endPoint y: 350, distance: 60.6
click at [441, 350] on body "**********" at bounding box center [432, 269] width 865 height 538
click at [441, 350] on div "Unknown" at bounding box center [559, 345] width 385 height 28
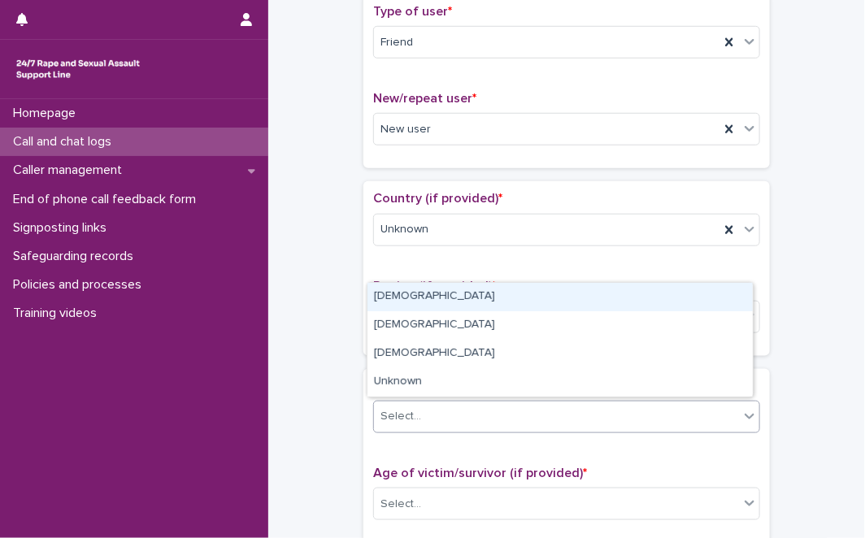
click at [417, 403] on div "Select..." at bounding box center [556, 416] width 365 height 27
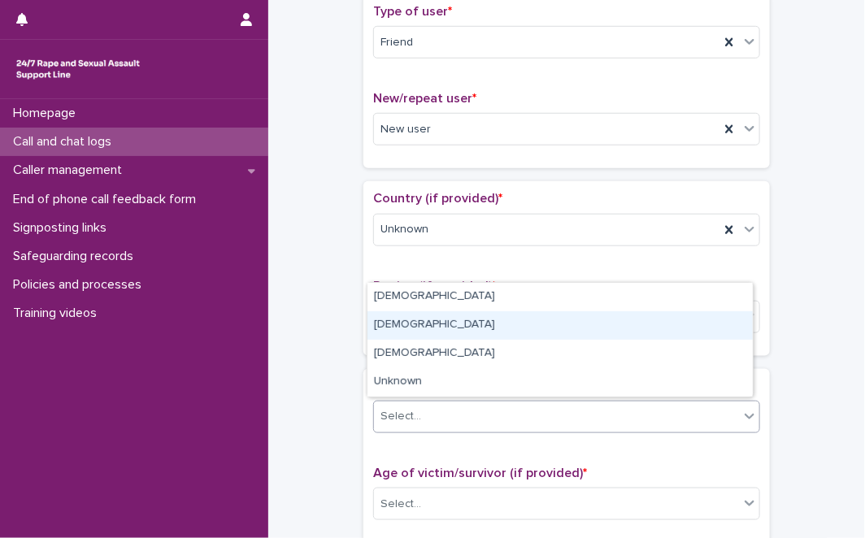
drag, startPoint x: 417, startPoint y: 403, endPoint x: 448, endPoint y: 320, distance: 88.5
click at [448, 320] on div "Male" at bounding box center [559, 325] width 385 height 28
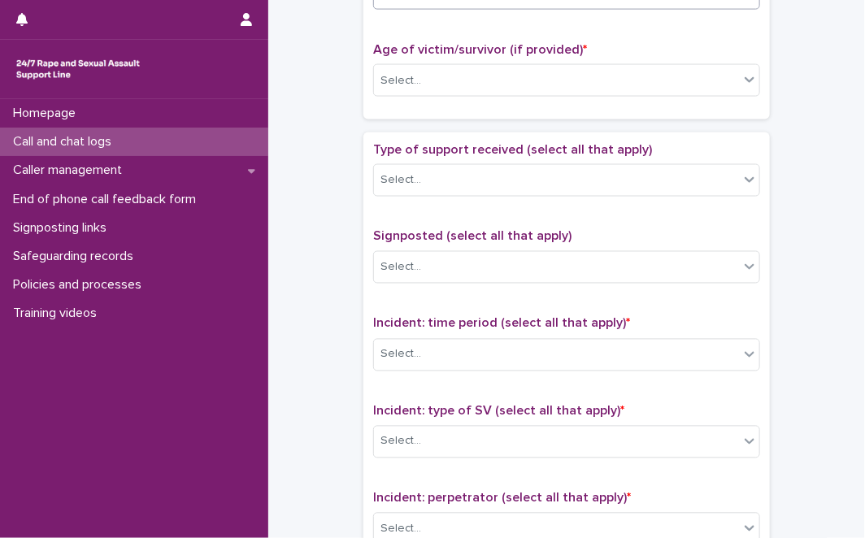
scroll to position [802, 0]
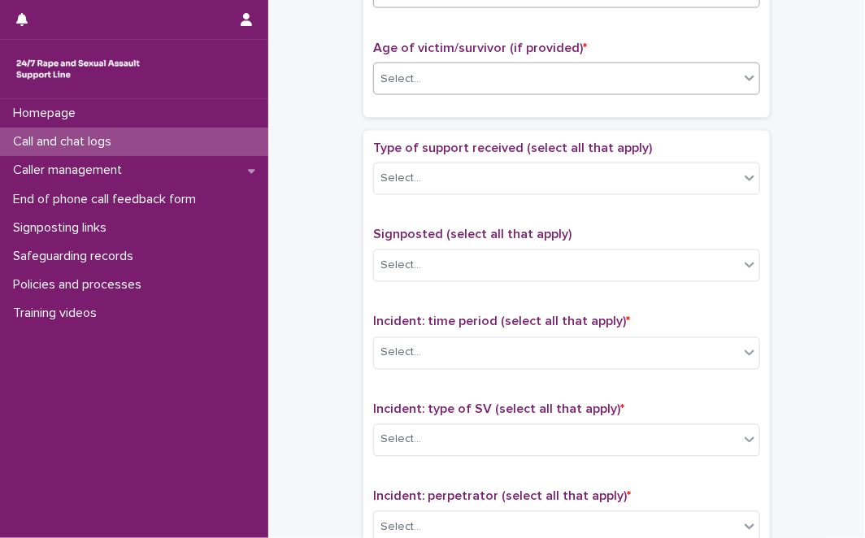
click at [722, 66] on div "Select..." at bounding box center [556, 79] width 365 height 27
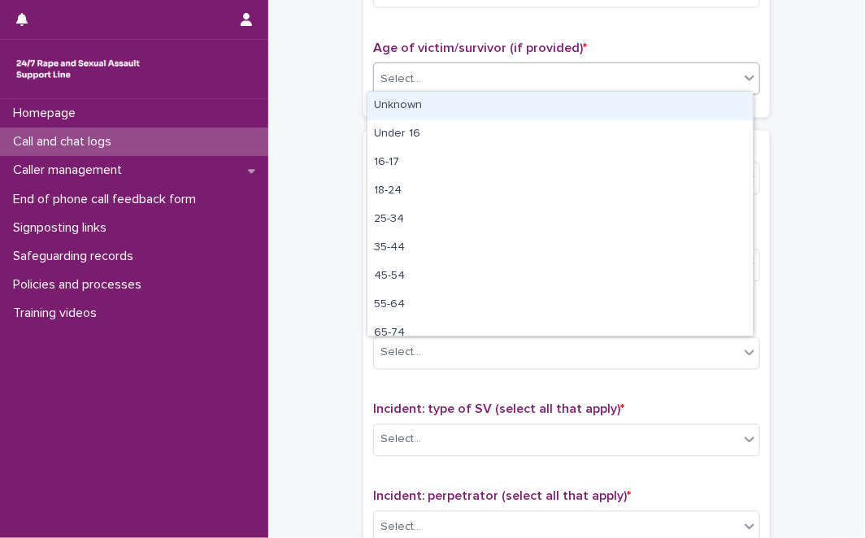
click at [689, 101] on div "Unknown" at bounding box center [559, 106] width 385 height 28
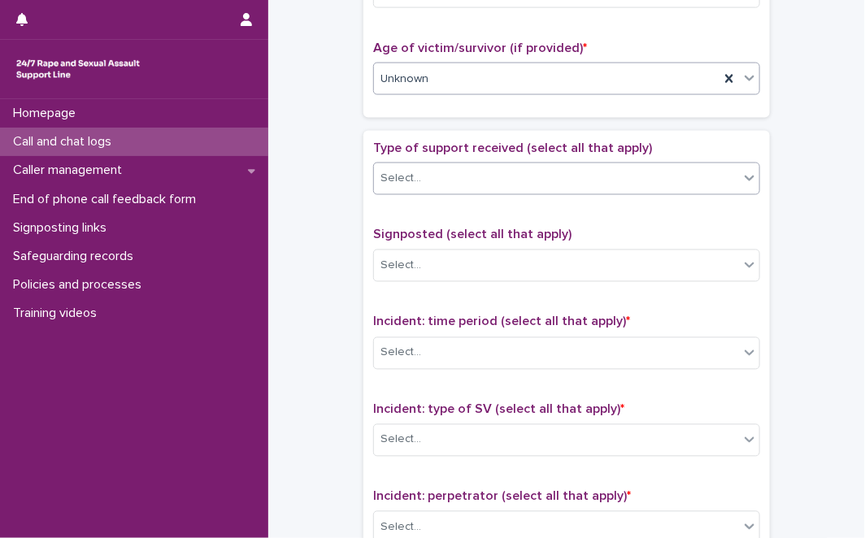
click at [611, 175] on div "Select..." at bounding box center [556, 179] width 365 height 27
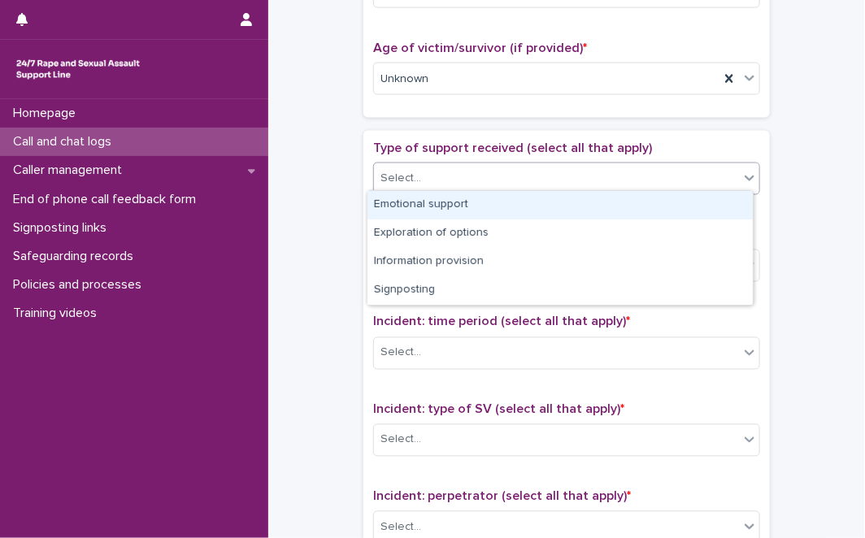
click at [583, 212] on div "Emotional support" at bounding box center [559, 205] width 385 height 28
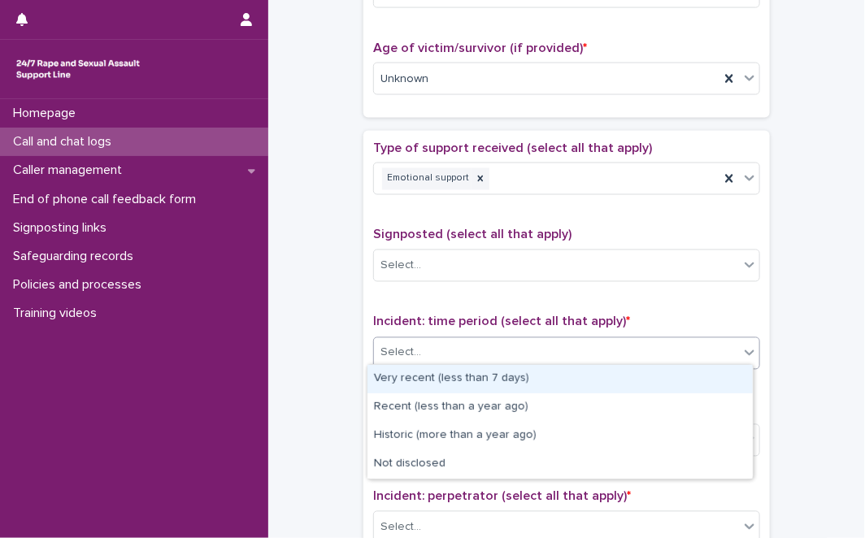
click at [494, 361] on div "Select..." at bounding box center [556, 353] width 365 height 27
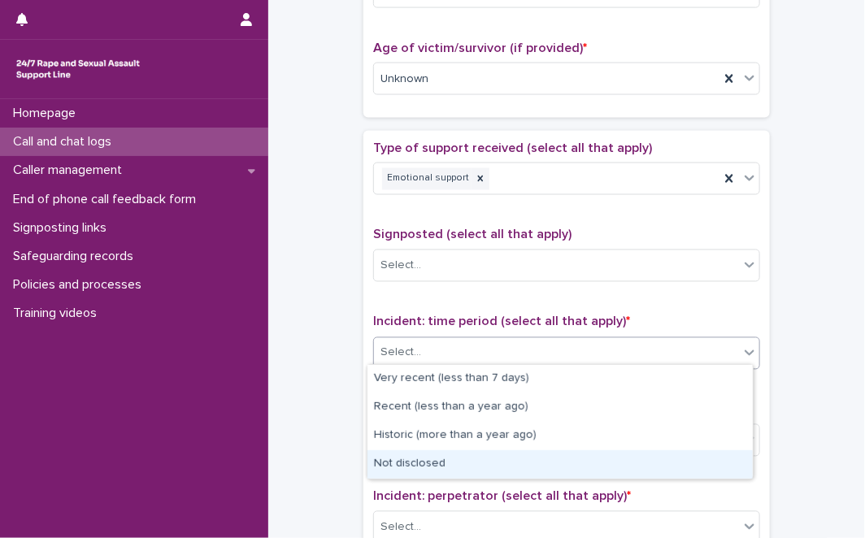
click at [450, 454] on div "Not disclosed" at bounding box center [559, 464] width 385 height 28
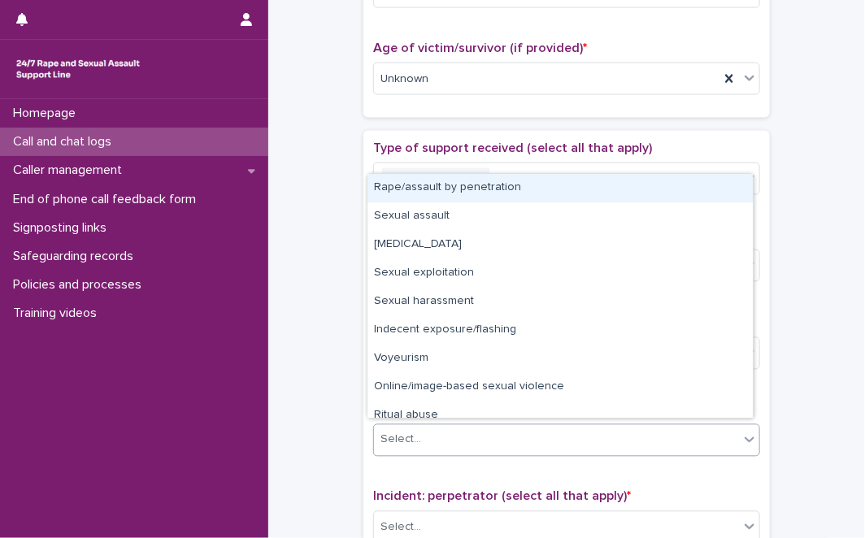
click at [480, 427] on div "Select..." at bounding box center [556, 440] width 365 height 27
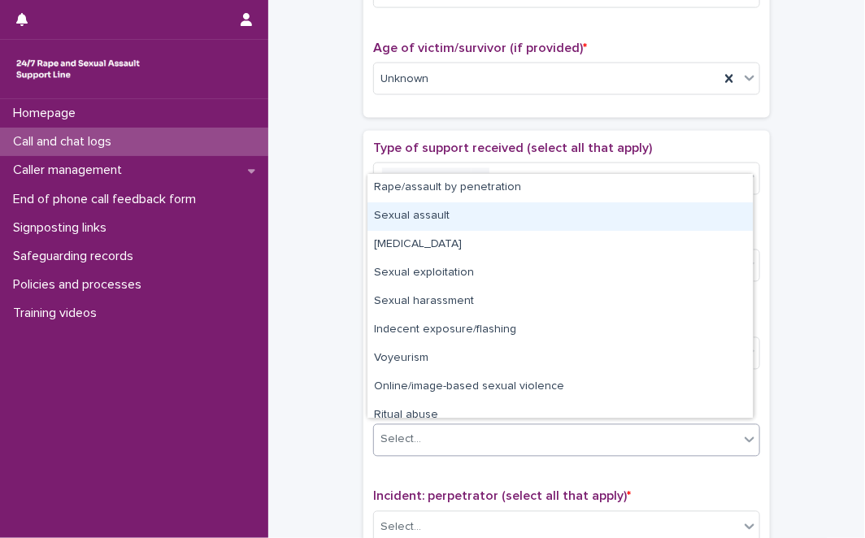
click at [567, 206] on div "Sexual assault" at bounding box center [559, 216] width 385 height 28
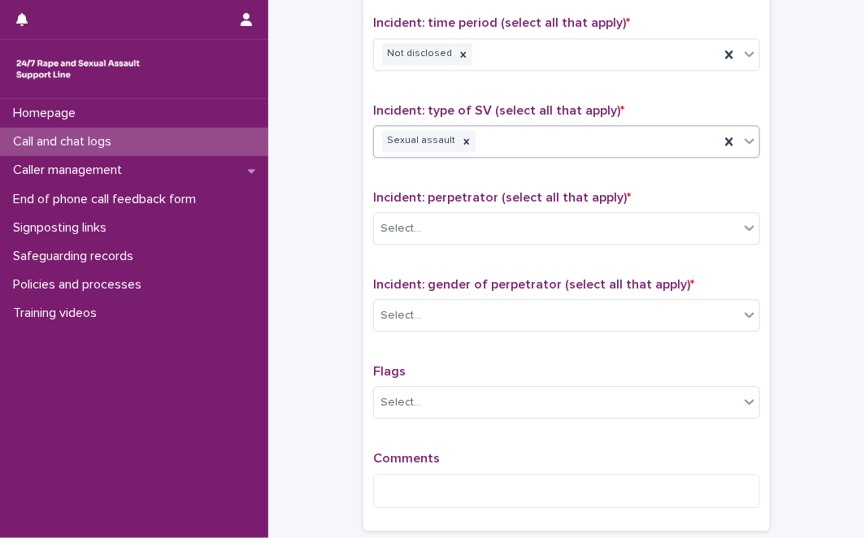
scroll to position [1145, 0]
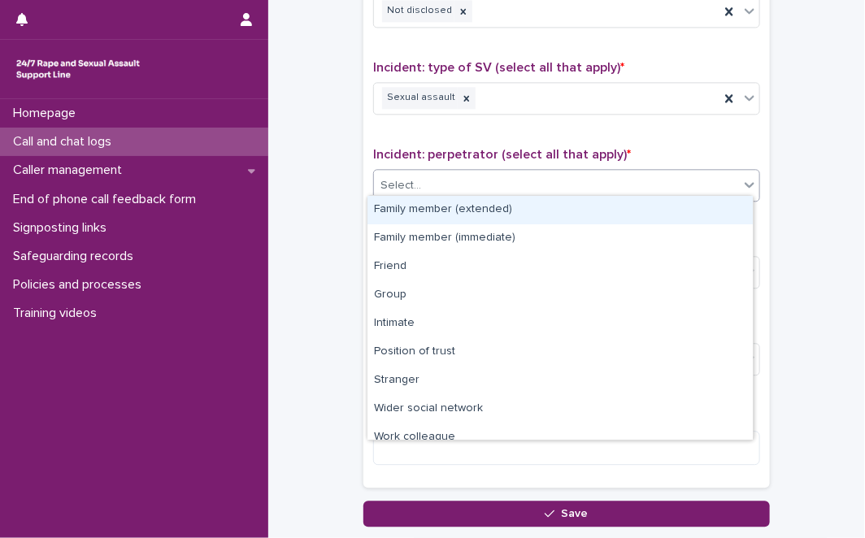
click at [632, 189] on div "Select..." at bounding box center [556, 185] width 365 height 27
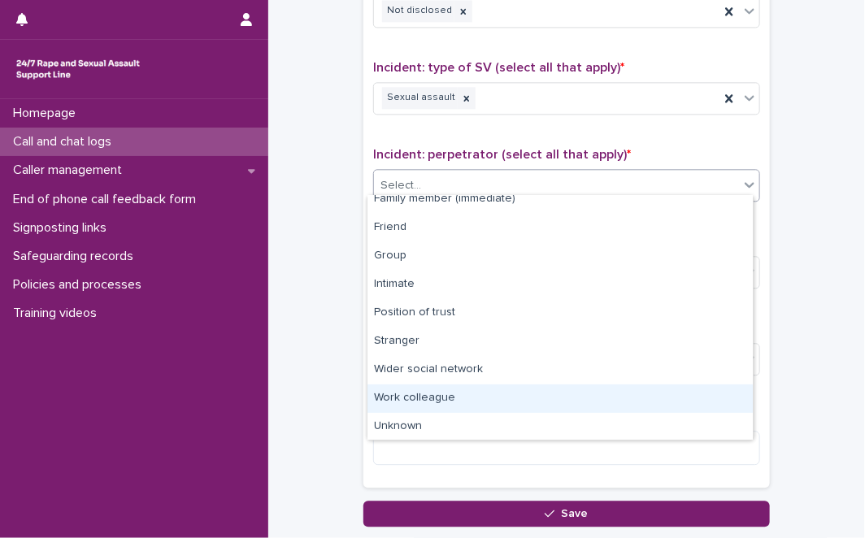
scroll to position [69, 0]
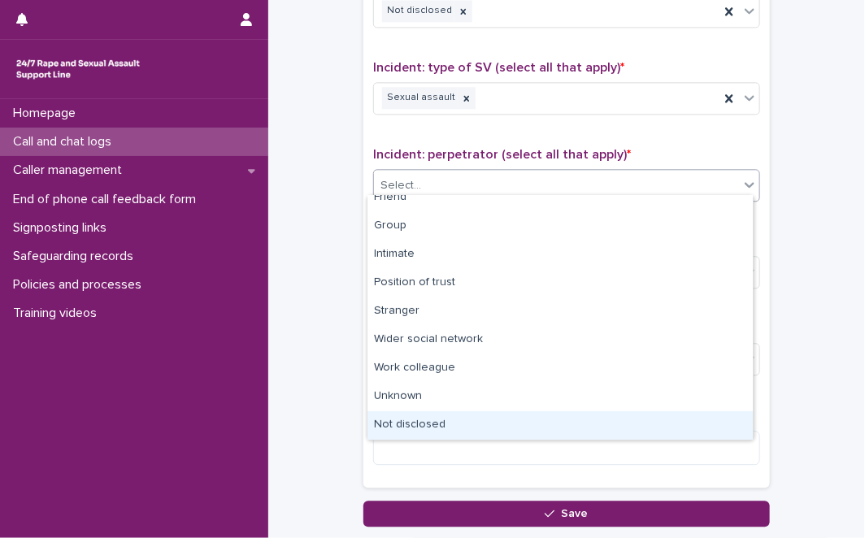
click at [670, 418] on div "Not disclosed" at bounding box center [559, 425] width 385 height 28
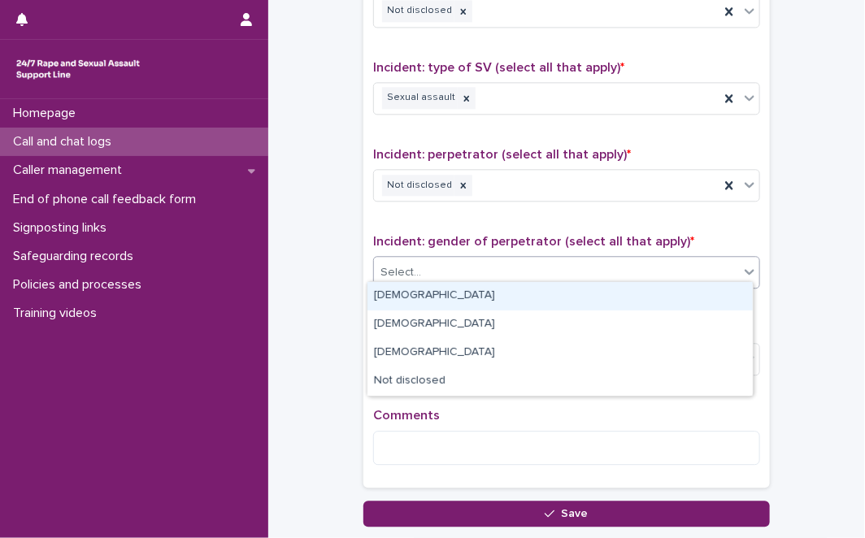
click at [662, 262] on div "Select..." at bounding box center [556, 272] width 365 height 27
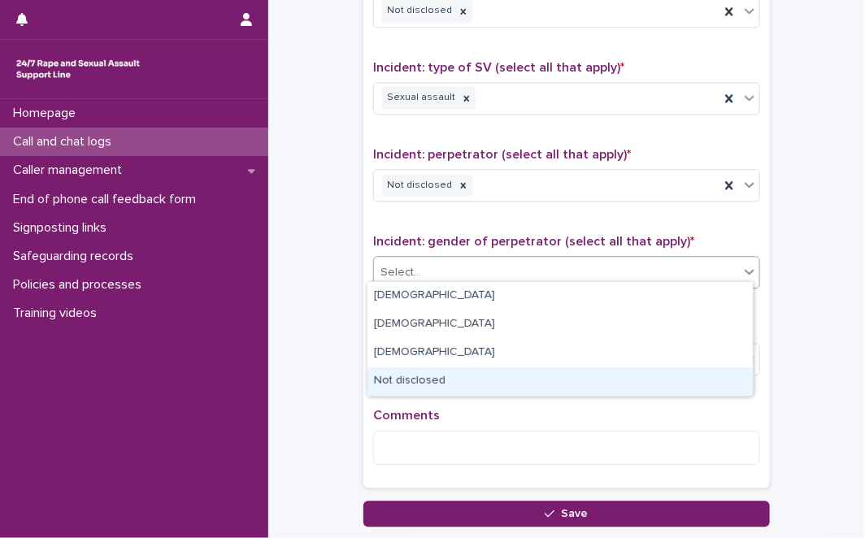
click at [492, 386] on div "Not disclosed" at bounding box center [559, 381] width 385 height 28
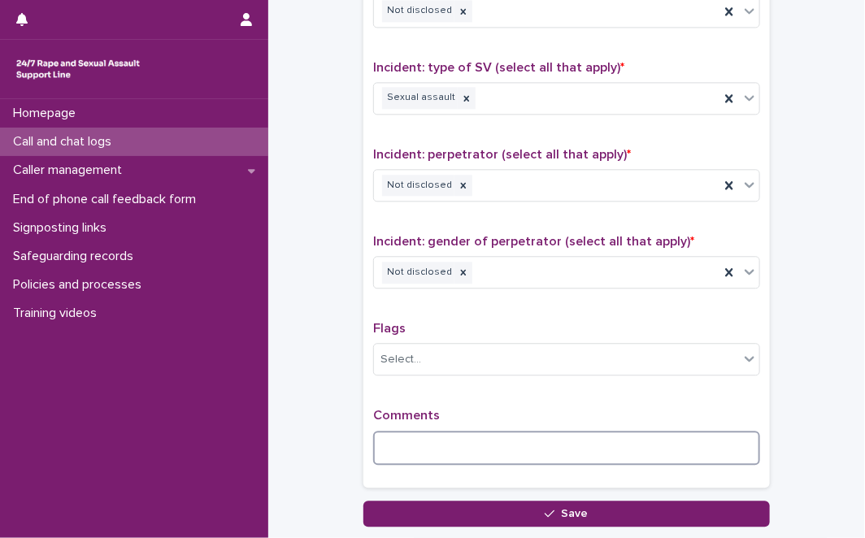
click at [487, 449] on textarea at bounding box center [566, 448] width 387 height 34
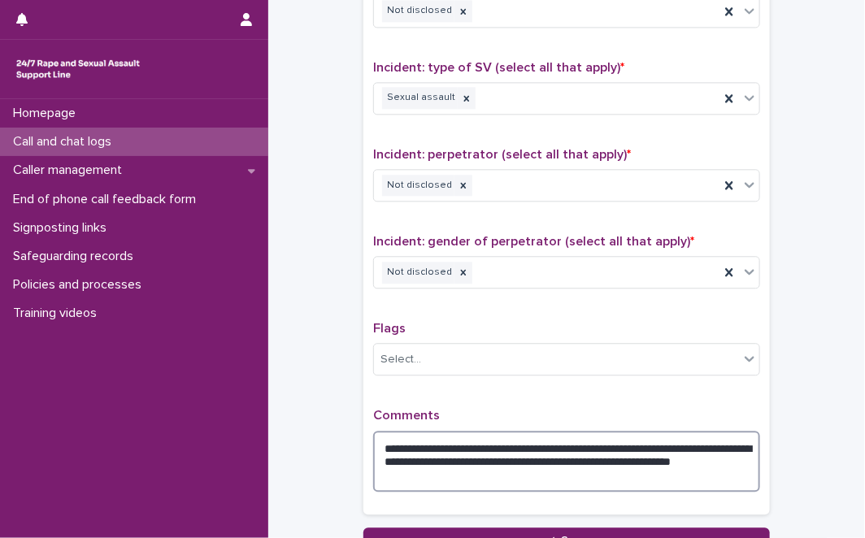
drag, startPoint x: 564, startPoint y: 451, endPoint x: 514, endPoint y: 457, distance: 50.7
click at [514, 457] on textarea "**********" at bounding box center [566, 461] width 387 height 61
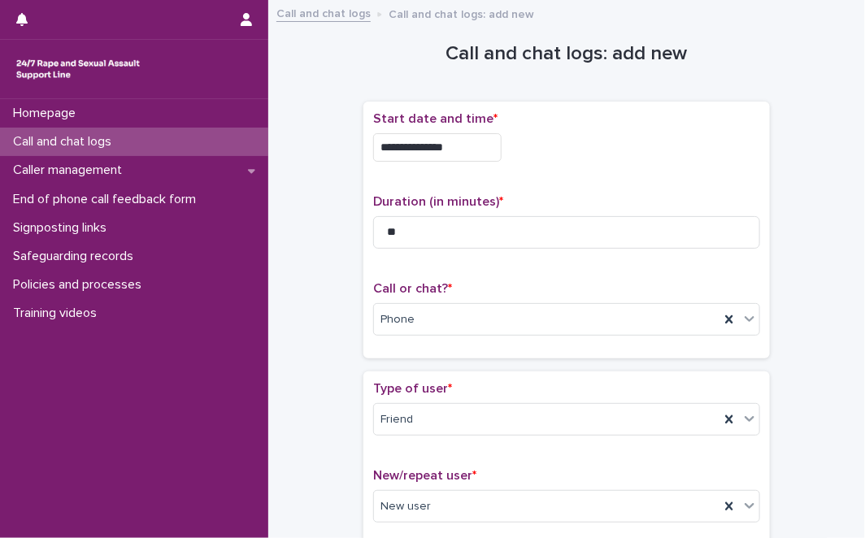
scroll to position [1280, 0]
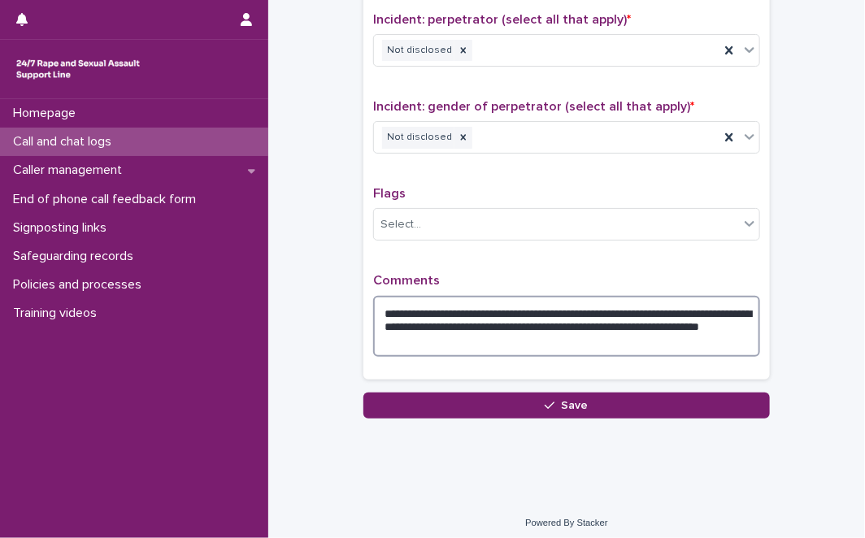
type textarea "**********"
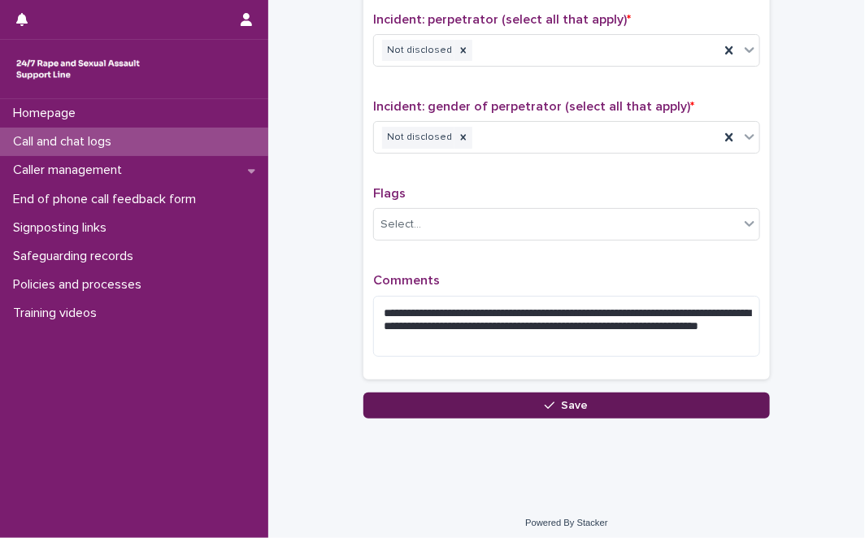
click at [476, 393] on button "Save" at bounding box center [566, 406] width 406 height 26
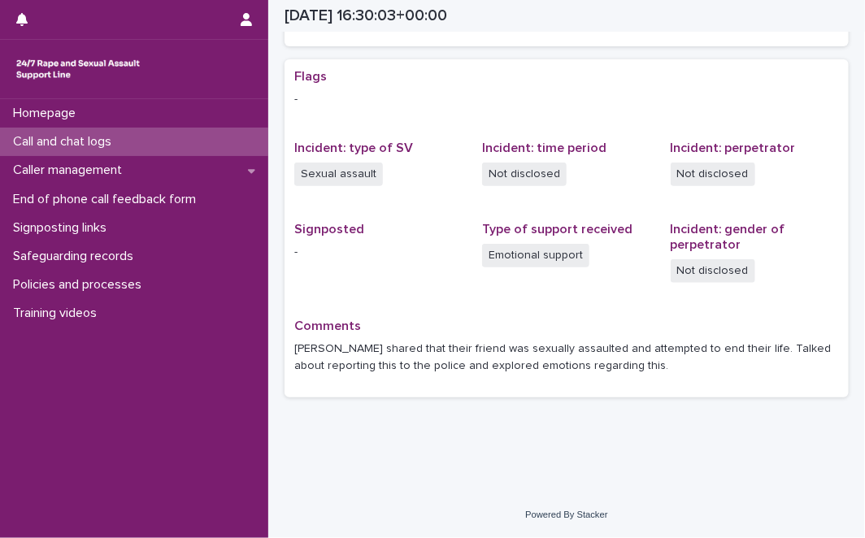
scroll to position [293, 0]
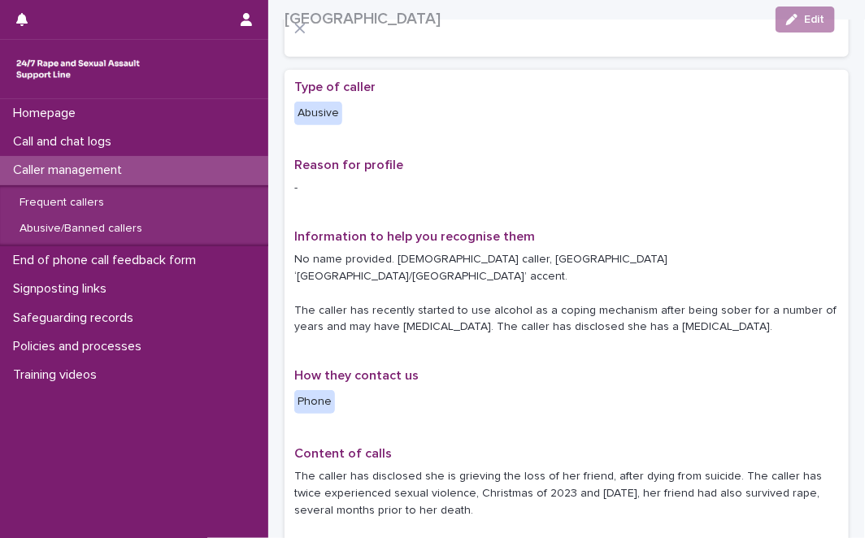
scroll to position [253, 0]
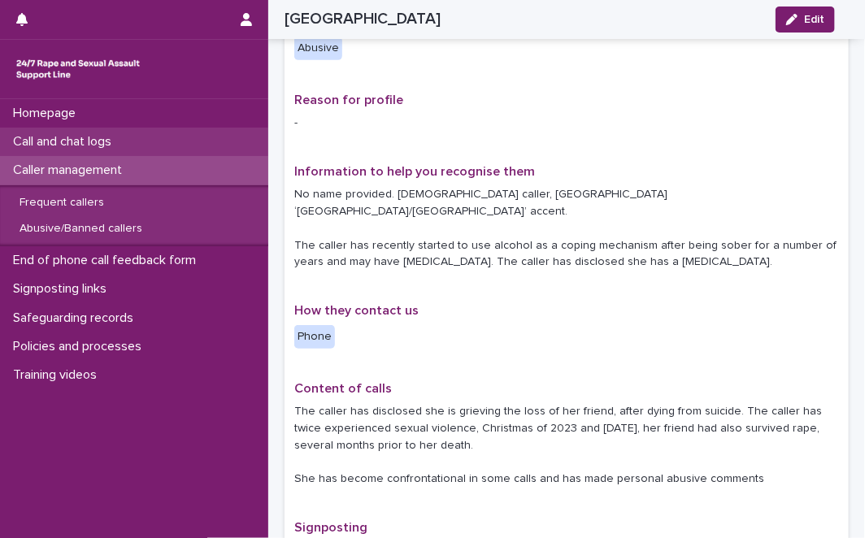
click at [139, 141] on div "Call and chat logs" at bounding box center [134, 142] width 268 height 28
